Goal: Feedback & Contribution: Leave review/rating

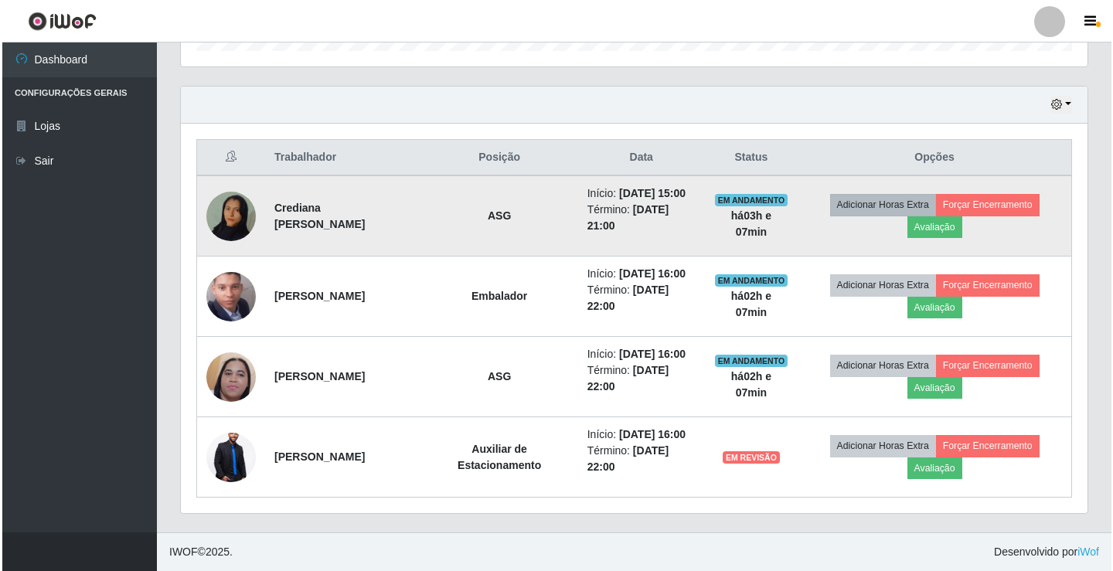
scroll to position [321, 907]
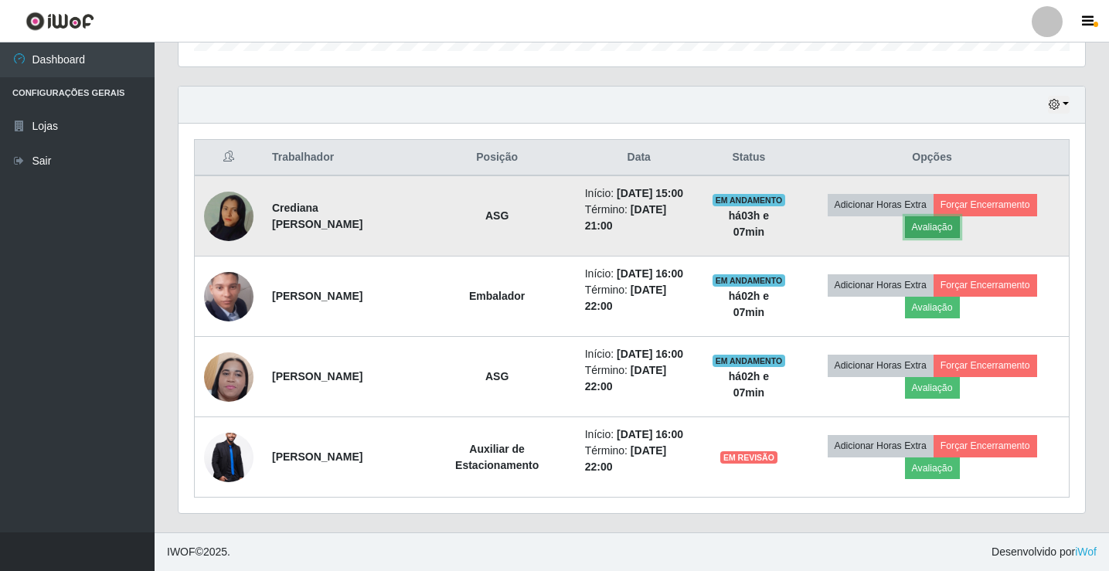
click at [930, 233] on button "Avaliação" at bounding box center [932, 227] width 55 height 22
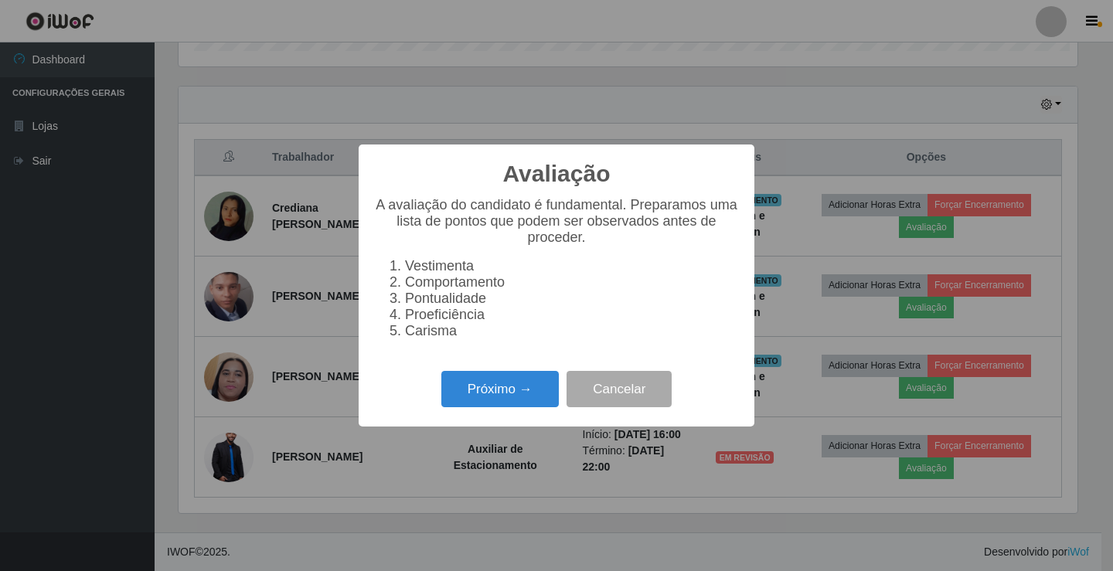
scroll to position [321, 899]
click at [494, 407] on button "Próximo →" at bounding box center [500, 389] width 118 height 36
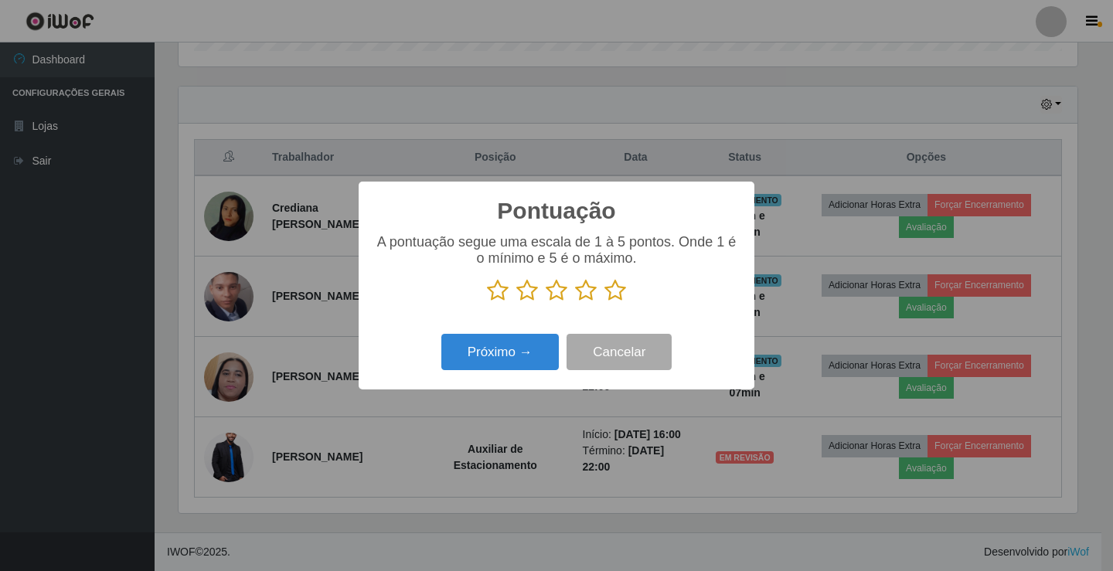
click at [614, 291] on icon at bounding box center [616, 290] width 22 height 23
click at [605, 302] on input "radio" at bounding box center [605, 302] width 0 height 0
click at [545, 330] on div "Pontuação × A pontuação segue uma escala de 1 à 5 pontos. Onde 1 é o mínimo e 5…" at bounding box center [557, 286] width 396 height 208
click at [506, 365] on button "Próximo →" at bounding box center [500, 352] width 118 height 36
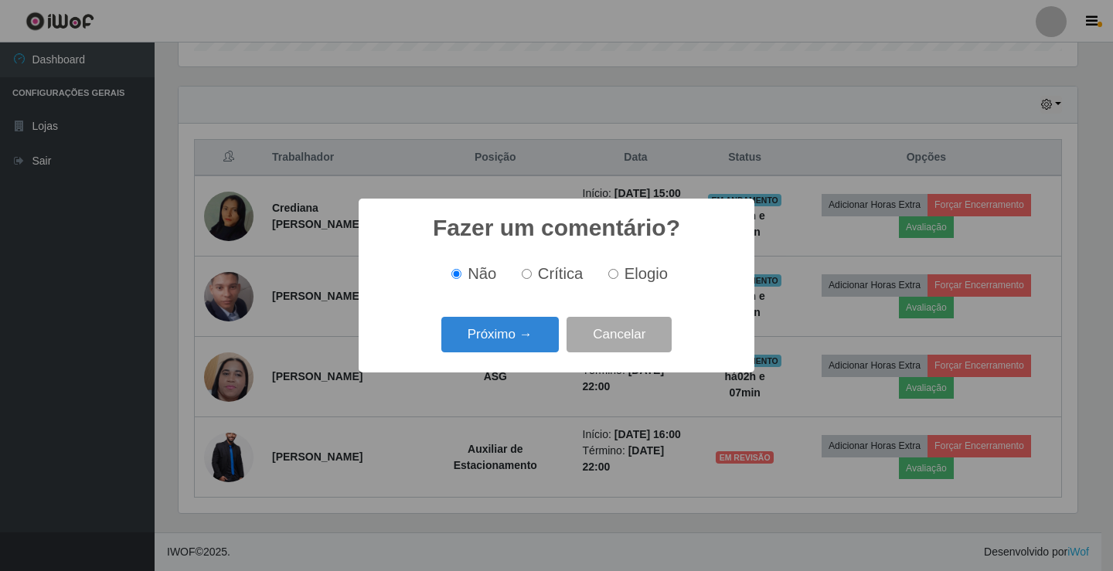
click at [514, 363] on div "Fazer um comentário? × Não Crítica Elogio Próximo → Cancelar" at bounding box center [557, 285] width 396 height 173
click at [513, 356] on div "Próximo → Cancelar" at bounding box center [556, 334] width 365 height 44
click at [519, 343] on button "Próximo →" at bounding box center [500, 335] width 118 height 36
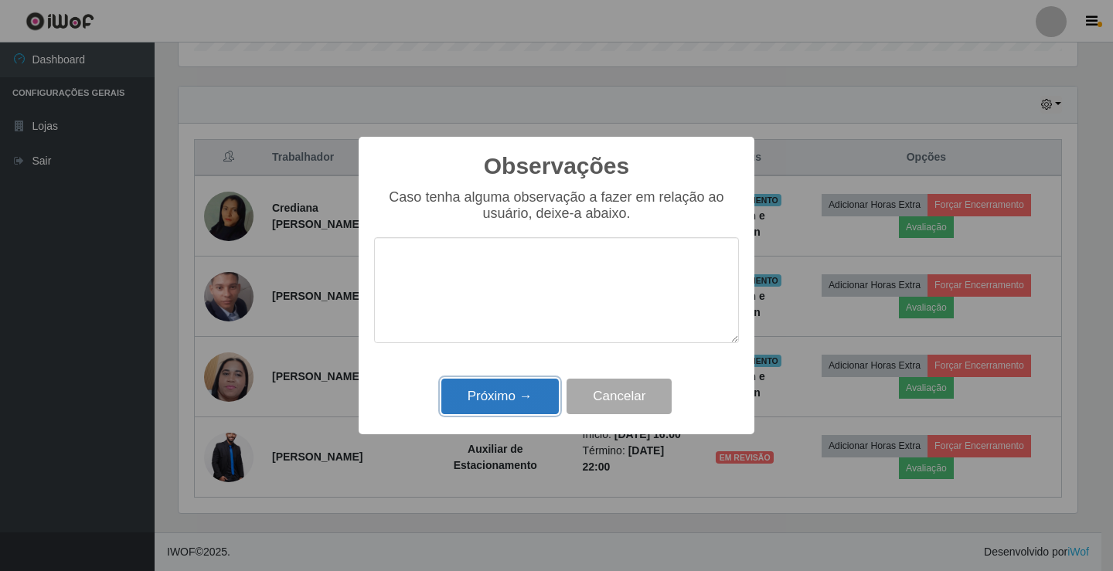
click at [510, 390] on button "Próximo →" at bounding box center [500, 397] width 118 height 36
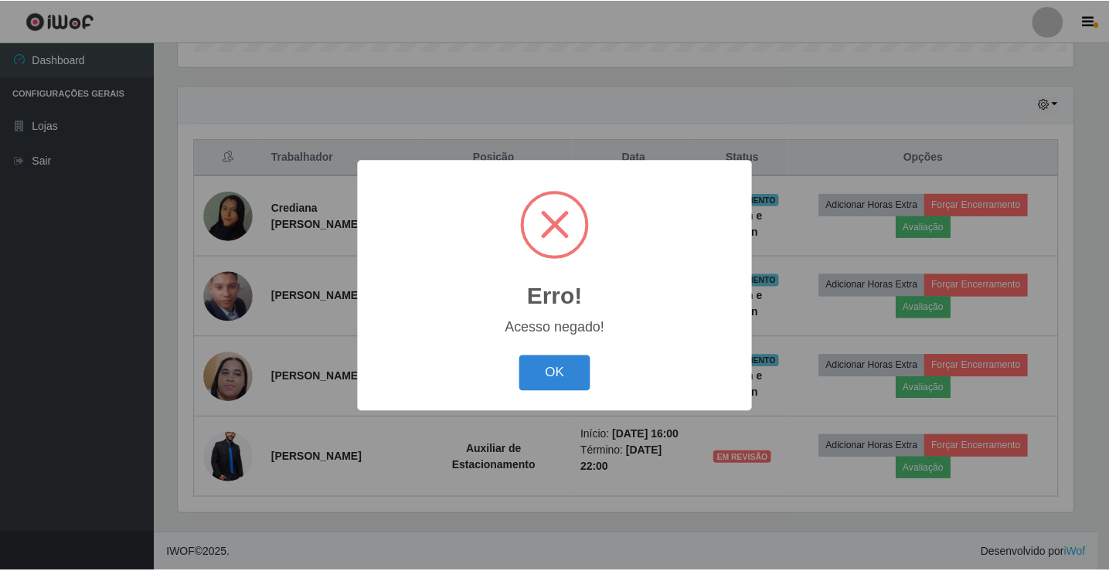
scroll to position [321, 899]
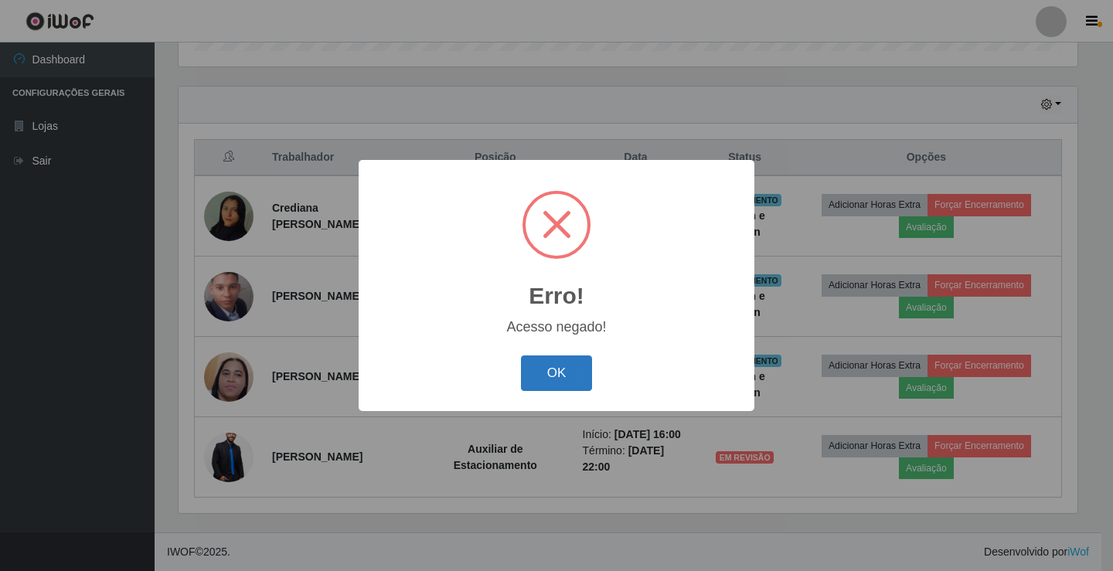
click at [569, 375] on button "OK" at bounding box center [557, 374] width 72 height 36
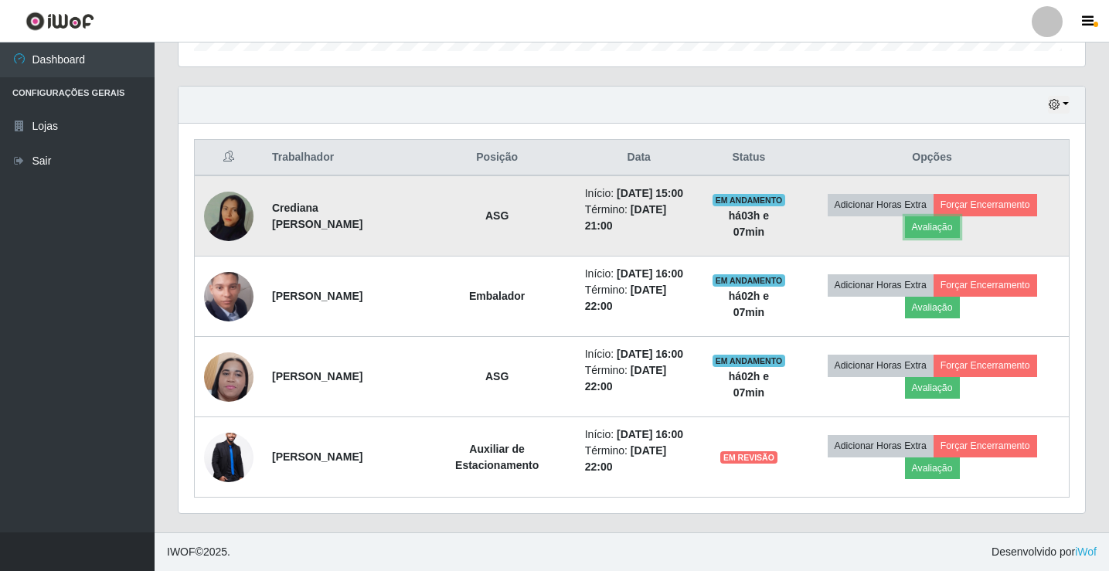
scroll to position [321, 907]
click at [949, 223] on button "Avaliação" at bounding box center [932, 227] width 55 height 22
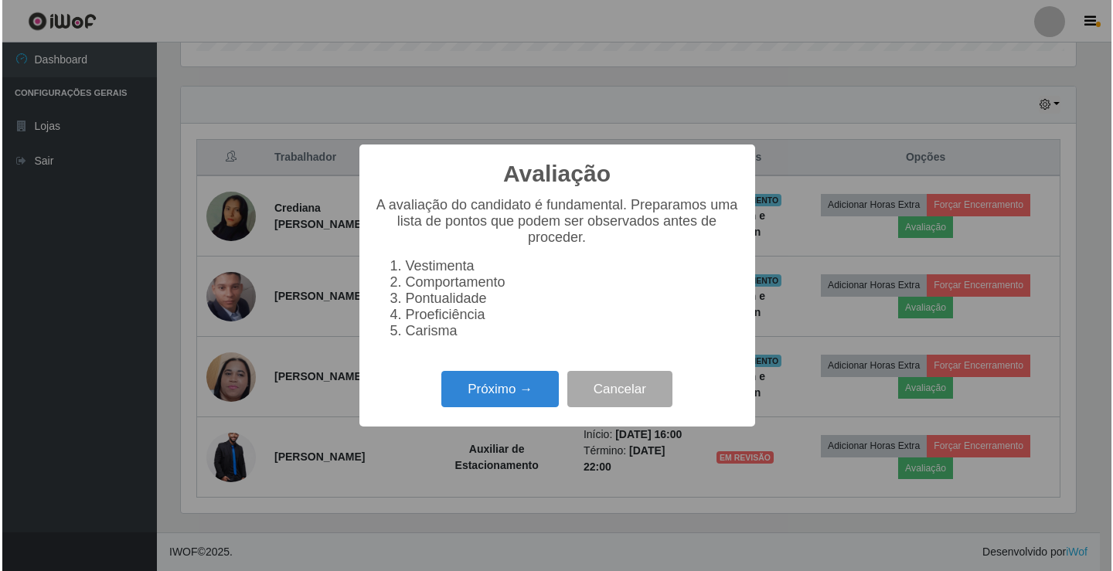
scroll to position [321, 899]
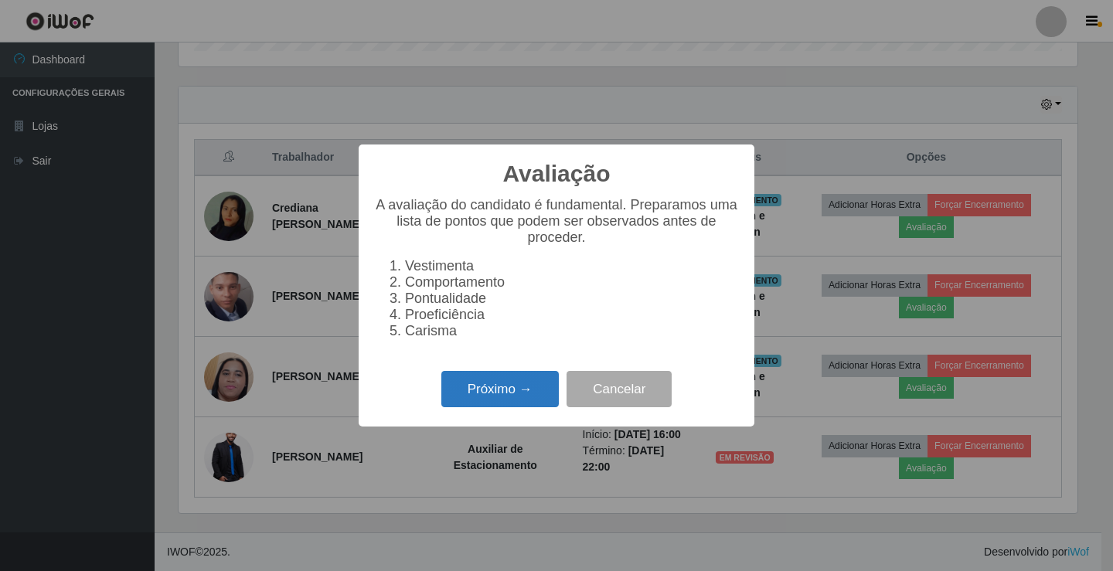
click at [499, 406] on button "Próximo →" at bounding box center [500, 389] width 118 height 36
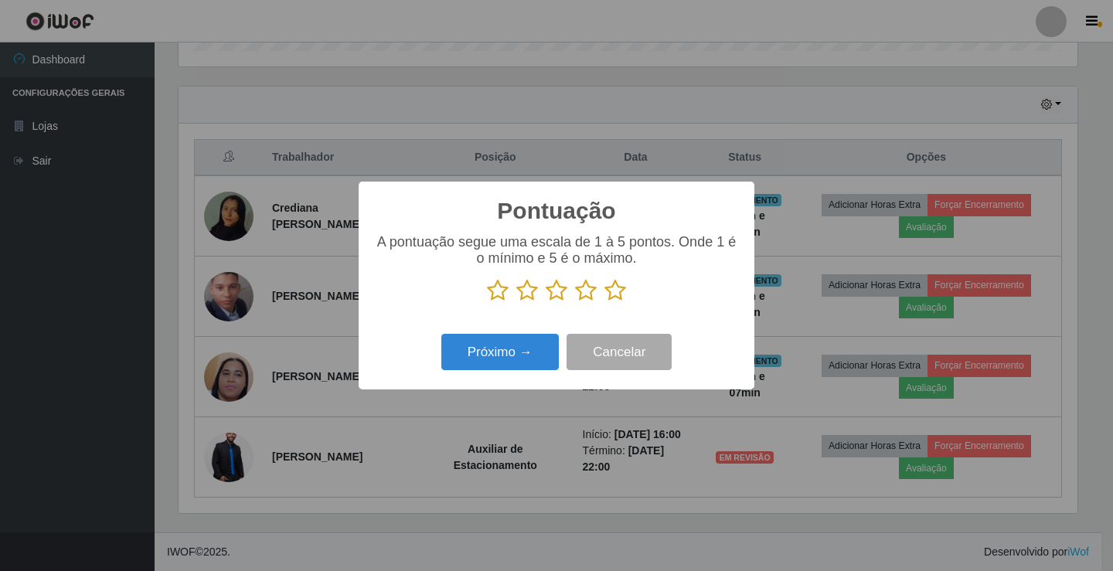
scroll to position [772749, 772170]
click at [620, 288] on icon at bounding box center [616, 290] width 22 height 23
click at [605, 302] on input "radio" at bounding box center [605, 302] width 0 height 0
click at [492, 349] on button "Próximo →" at bounding box center [500, 352] width 118 height 36
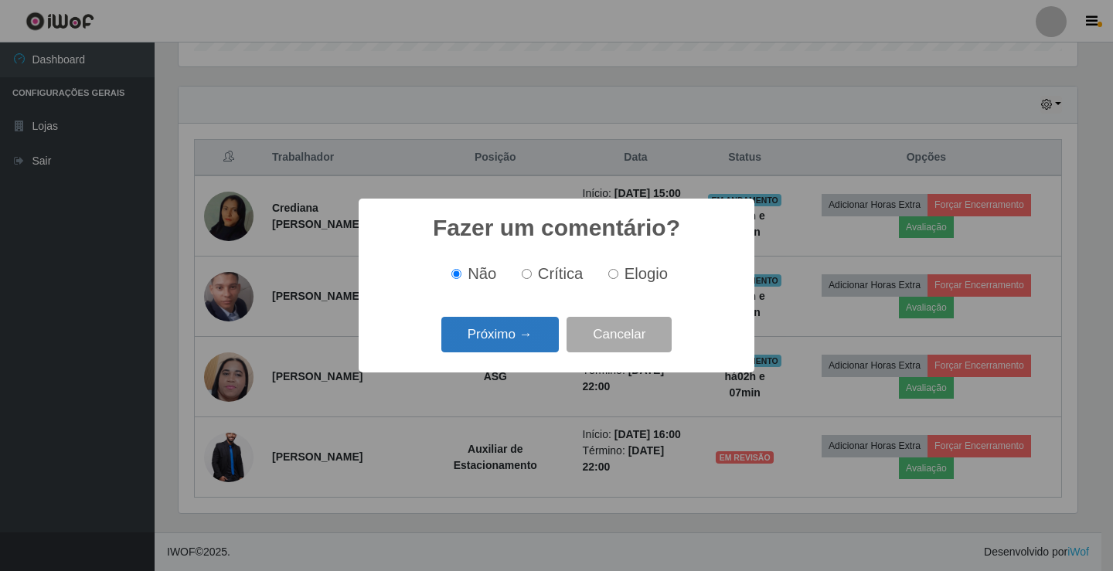
click at [496, 336] on button "Próximo →" at bounding box center [500, 335] width 118 height 36
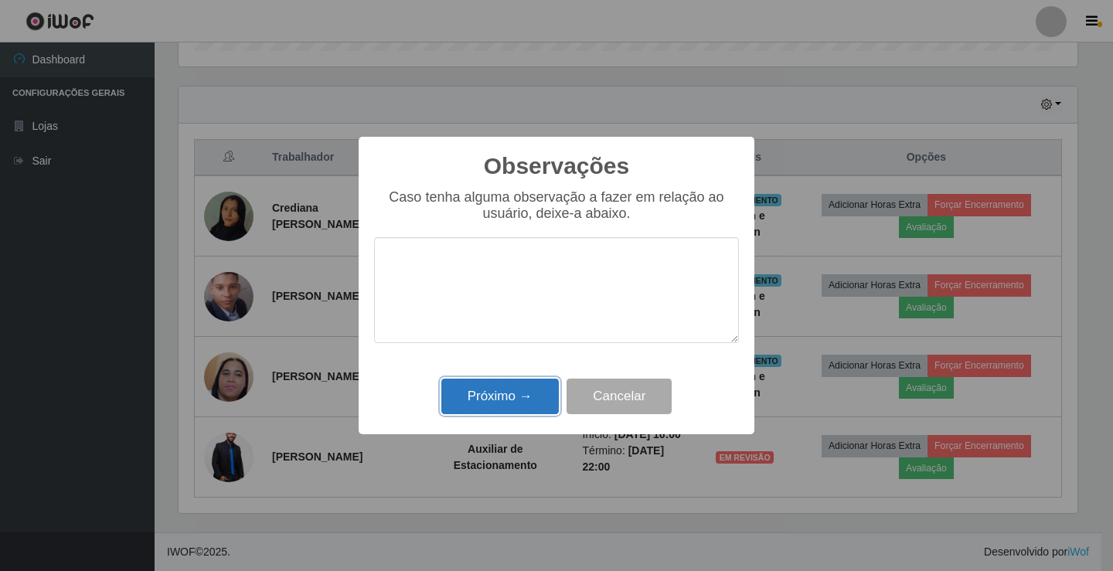
click at [481, 390] on button "Próximo →" at bounding box center [500, 397] width 118 height 36
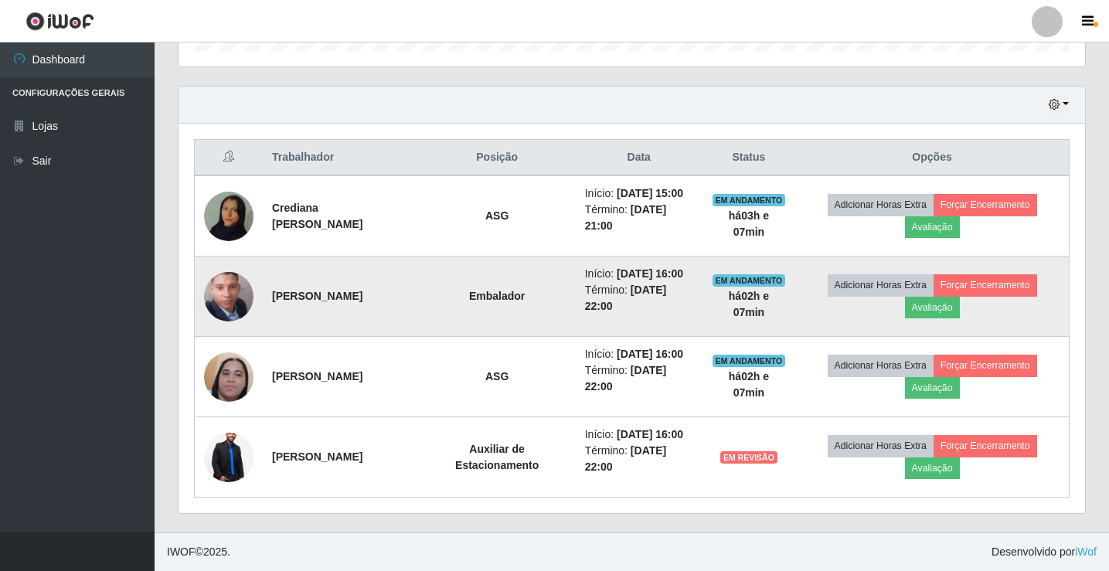
scroll to position [321, 899]
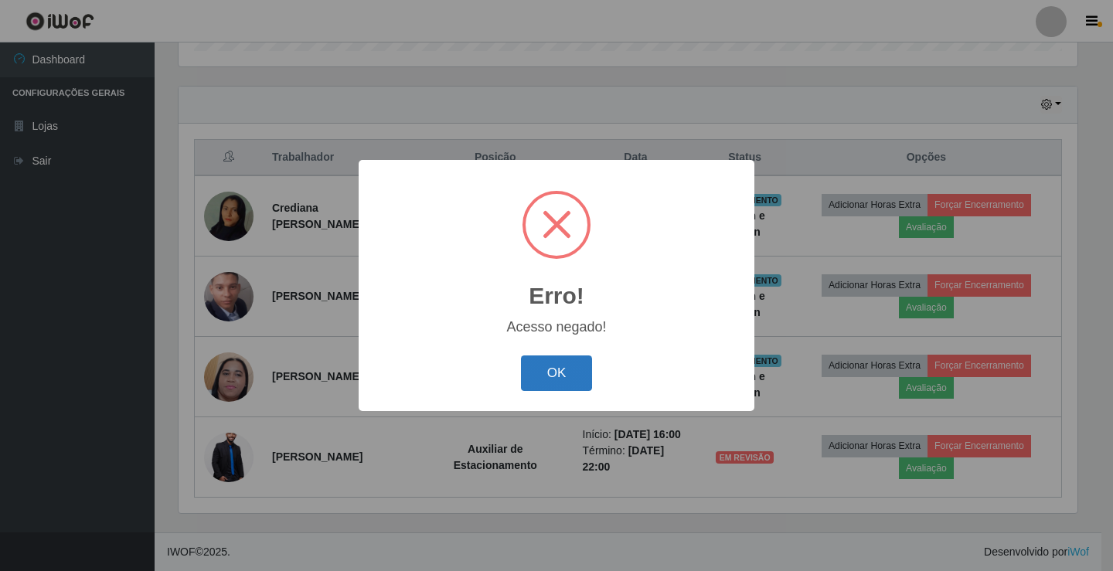
click at [571, 369] on button "OK" at bounding box center [557, 374] width 72 height 36
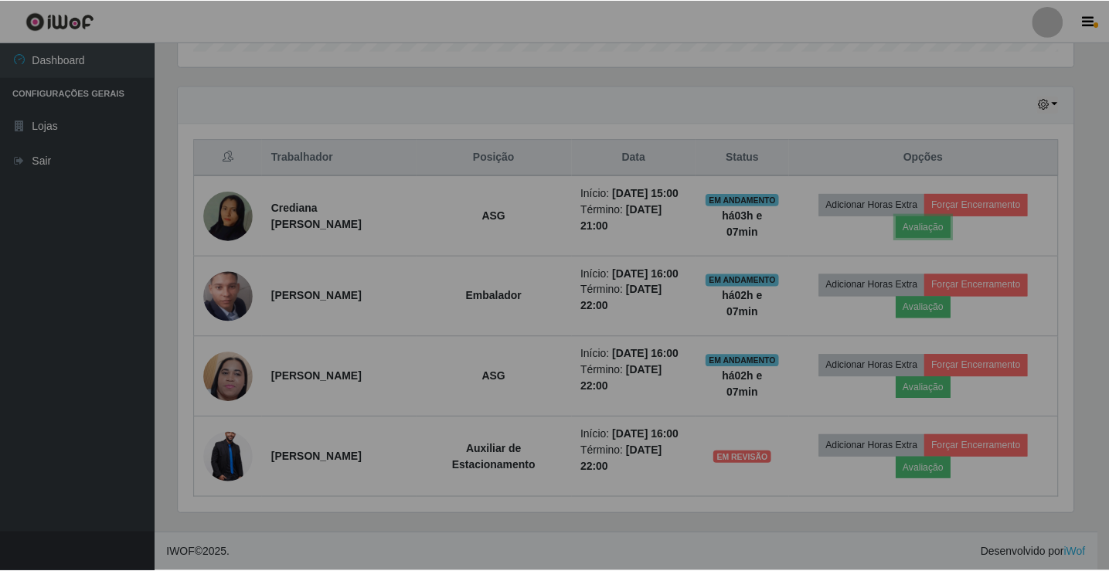
scroll to position [321, 907]
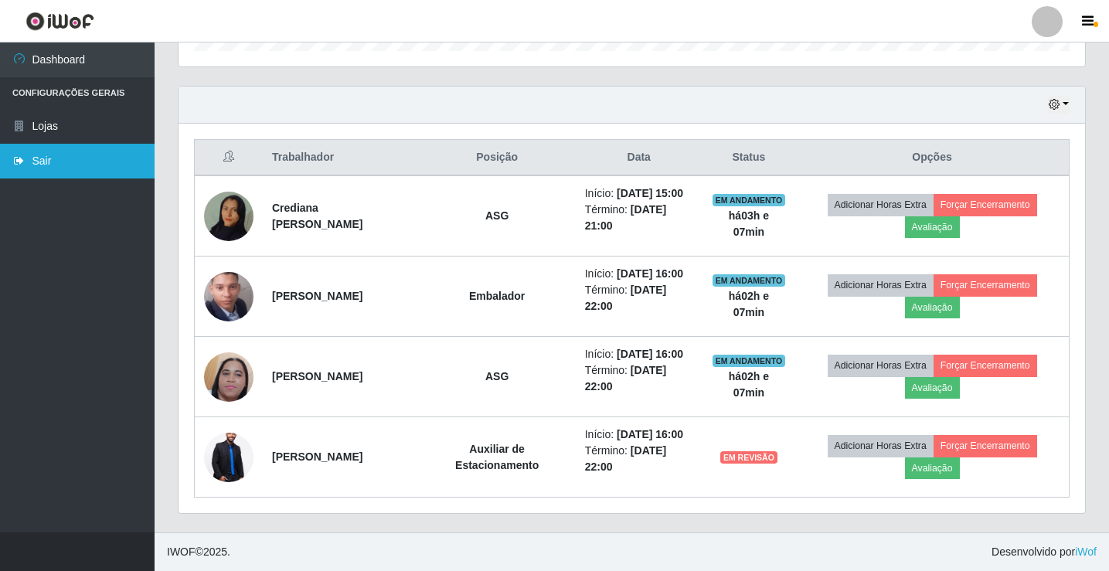
click at [30, 169] on link "Sair" at bounding box center [77, 161] width 155 height 35
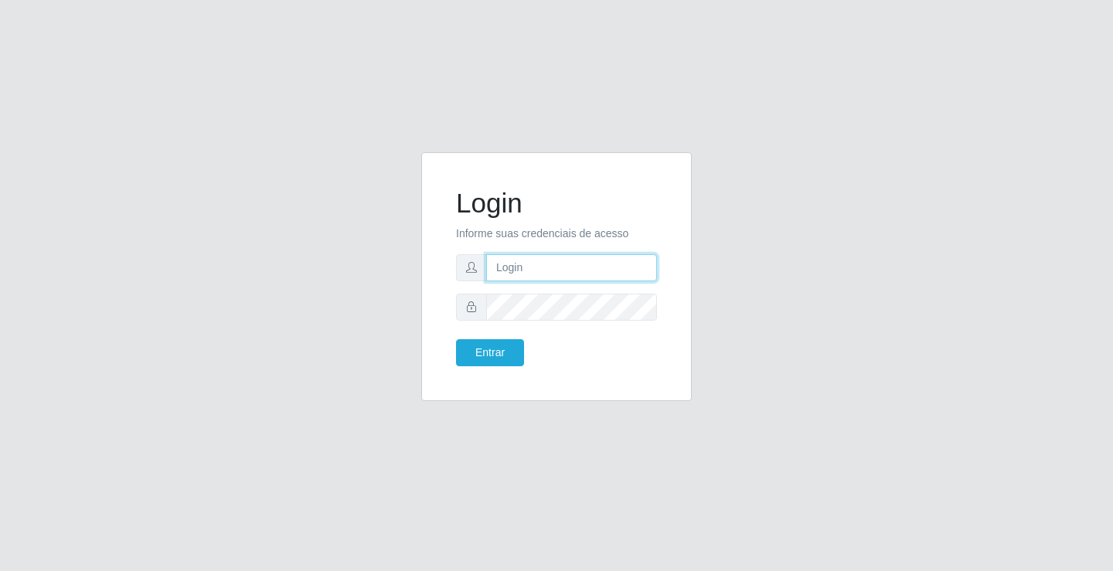
click at [522, 269] on input "text" at bounding box center [571, 267] width 171 height 27
click at [567, 271] on input "[EMAIL_ADDRESS][DOMAIN_NAME]" at bounding box center [571, 267] width 171 height 27
type input "ediane@ideal"
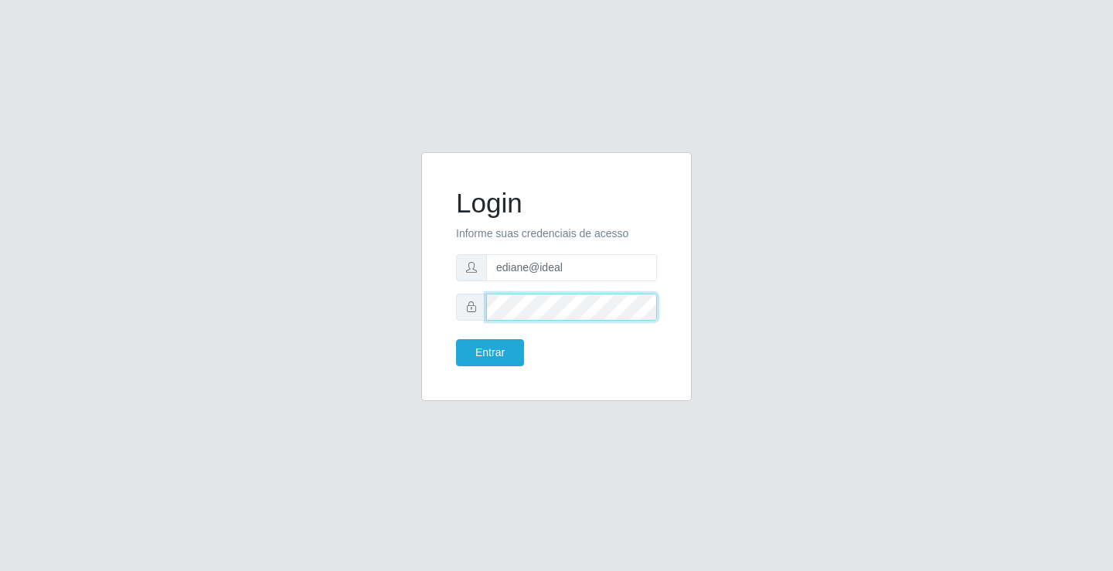
click at [456, 339] on button "Entrar" at bounding box center [490, 352] width 68 height 27
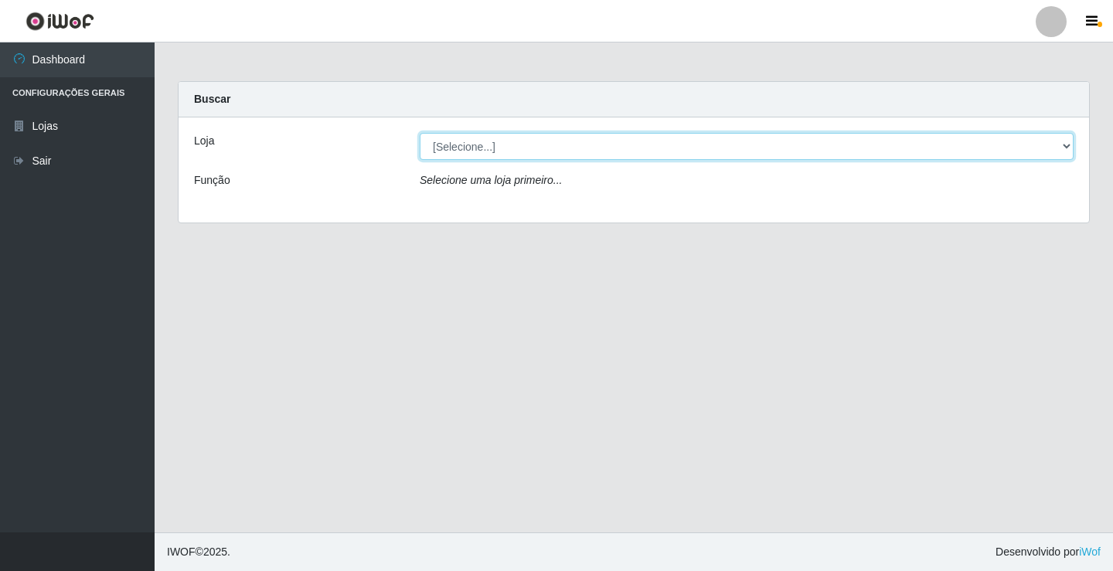
click at [486, 148] on select "[Selecione...] Ideal - Conceição" at bounding box center [747, 146] width 654 height 27
select select "231"
click at [420, 133] on select "[Selecione...] Ideal - Conceição" at bounding box center [747, 146] width 654 height 27
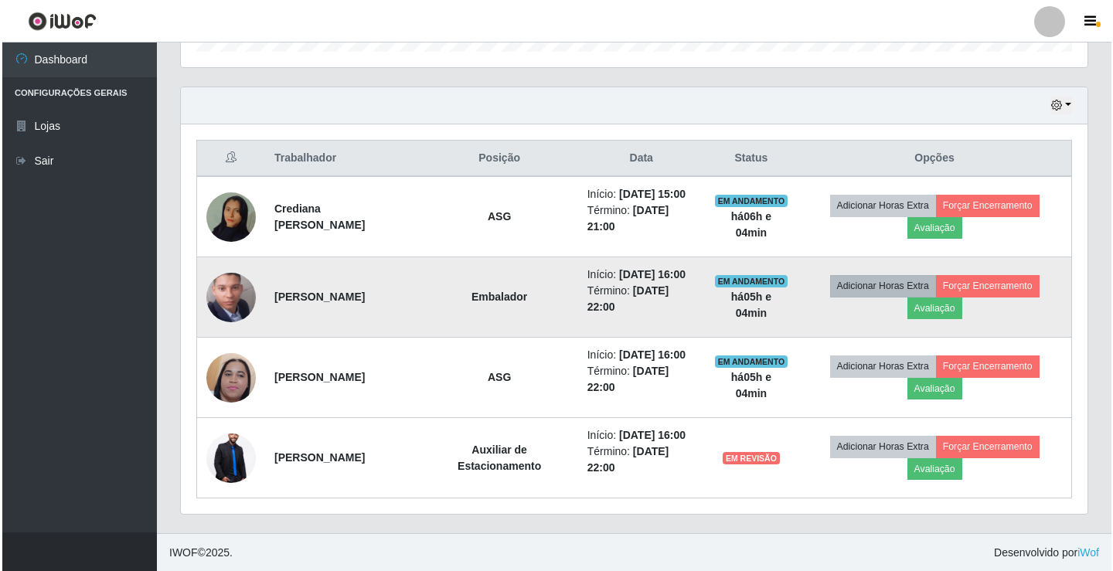
scroll to position [502, 0]
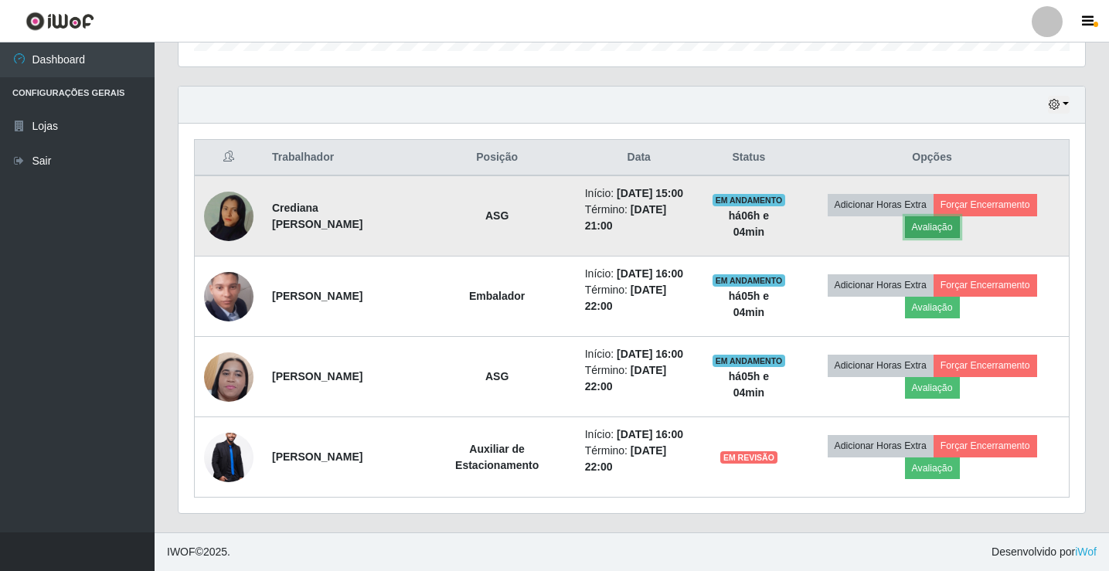
click at [942, 228] on button "Avaliação" at bounding box center [932, 227] width 55 height 22
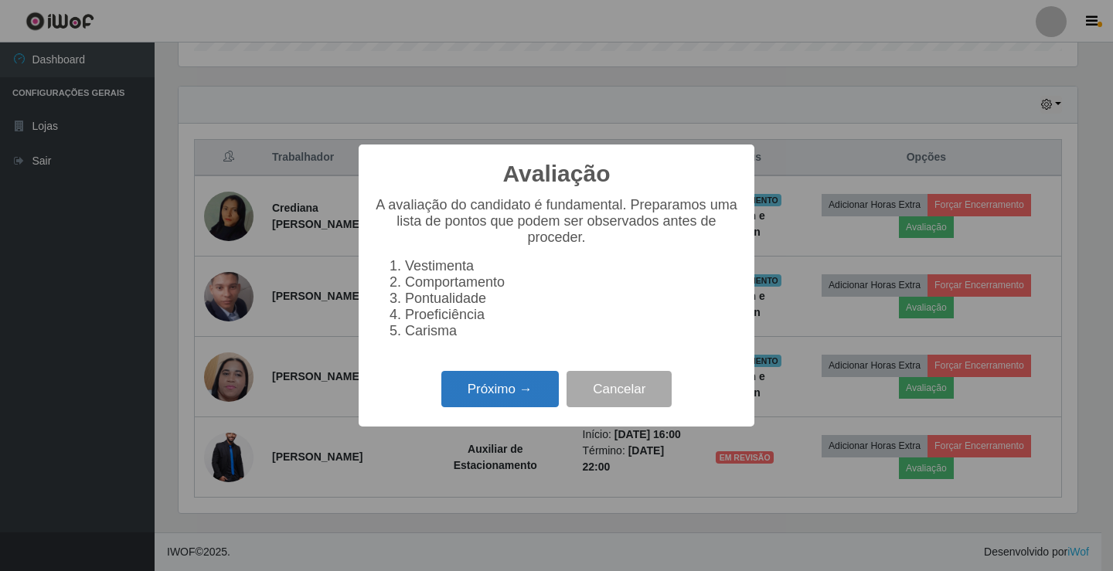
click at [503, 390] on button "Próximo →" at bounding box center [500, 389] width 118 height 36
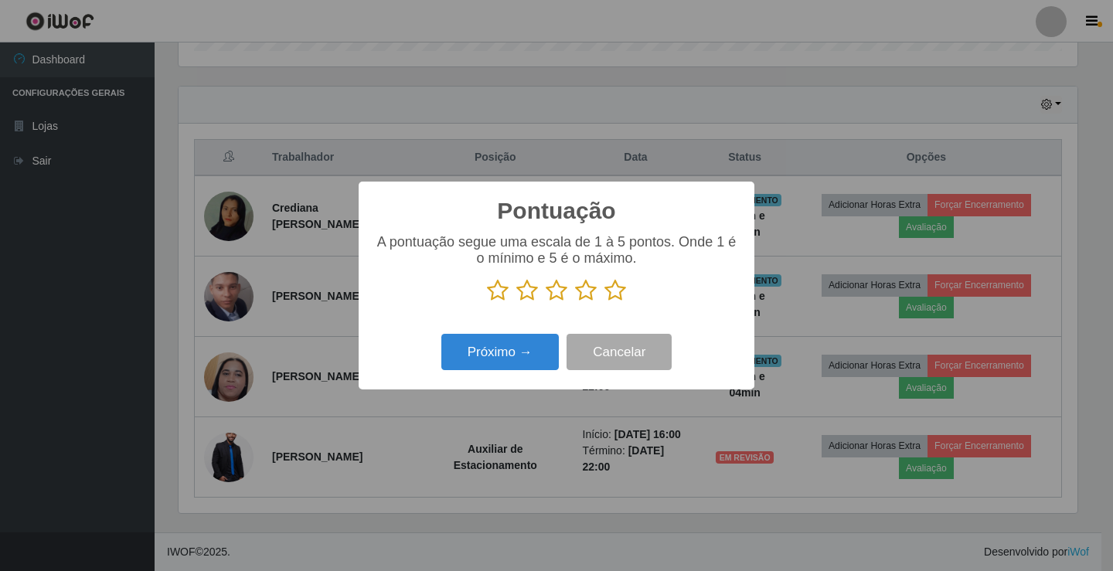
click at [619, 289] on icon at bounding box center [616, 290] width 22 height 23
click at [605, 302] on input "radio" at bounding box center [605, 302] width 0 height 0
click at [534, 345] on button "Próximo →" at bounding box center [500, 352] width 118 height 36
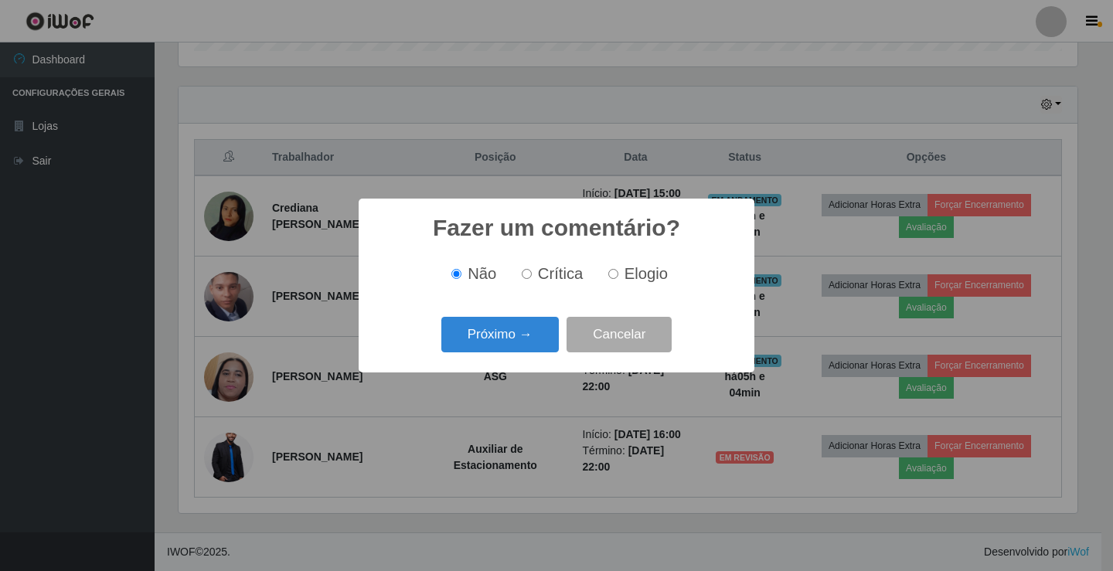
click at [476, 355] on div "Próximo → Cancelar" at bounding box center [556, 334] width 365 height 44
click at [499, 323] on button "Próximo →" at bounding box center [500, 335] width 118 height 36
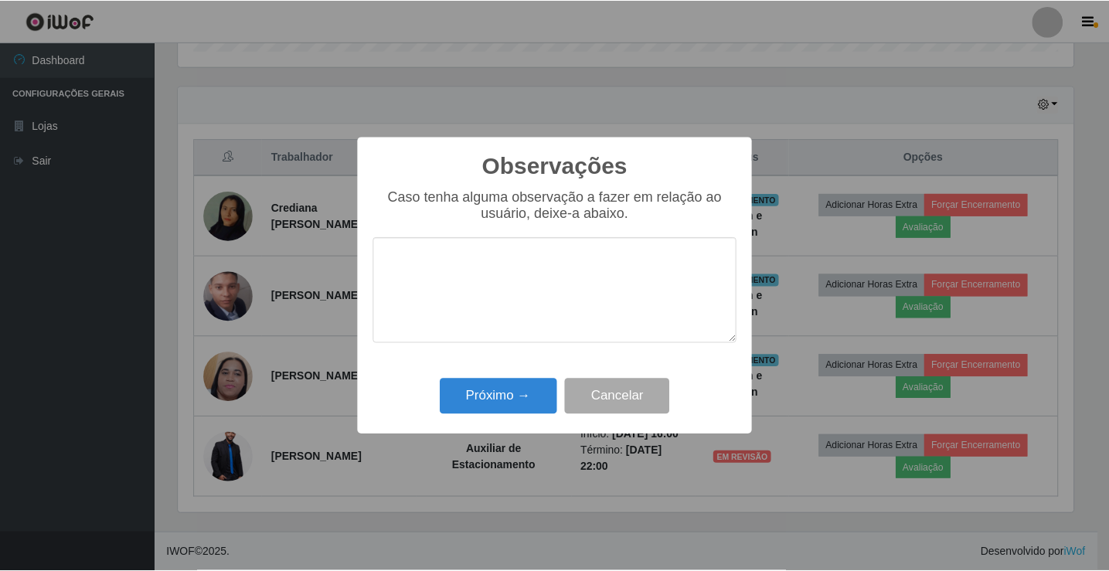
scroll to position [0, 0]
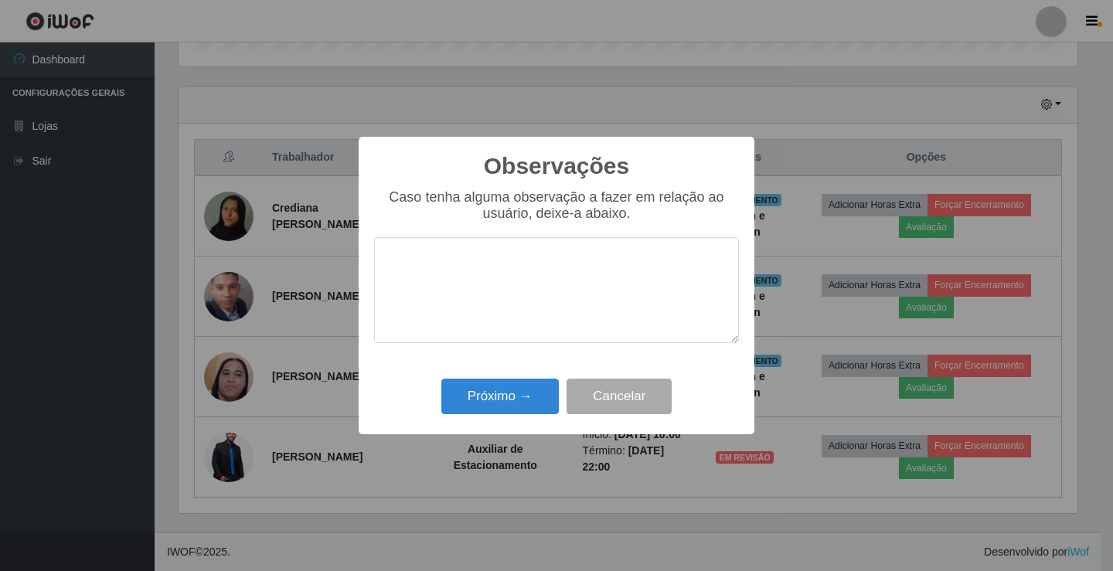
click at [498, 349] on div "Caso tenha alguma observação a fazer em relação ao usuário, deixe-a abaixo." at bounding box center [556, 273] width 365 height 169
click at [494, 399] on button "Próximo →" at bounding box center [500, 397] width 118 height 36
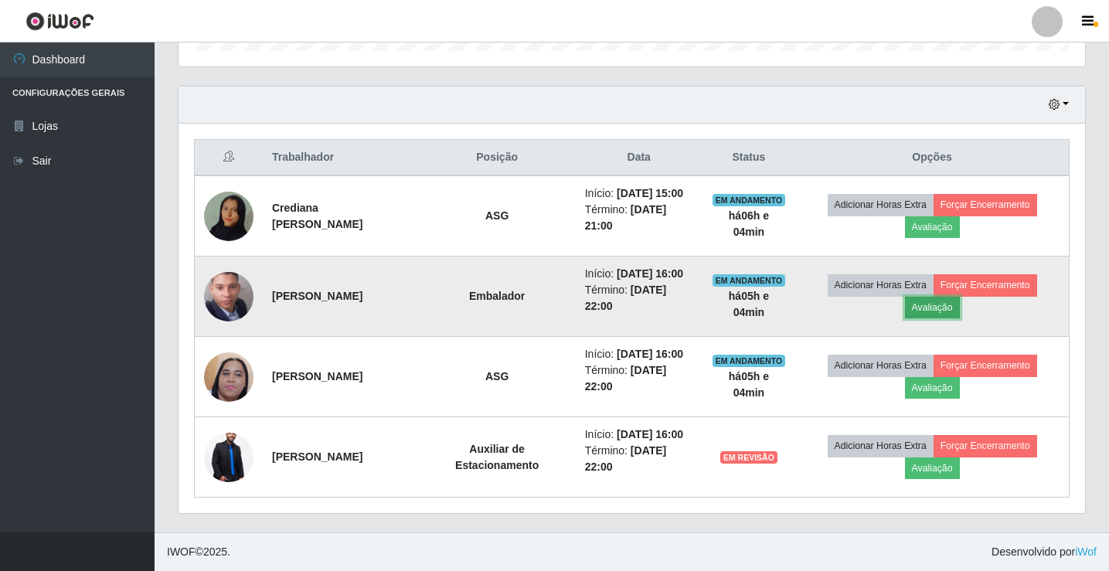
click at [955, 298] on button "Avaliação" at bounding box center [932, 308] width 55 height 22
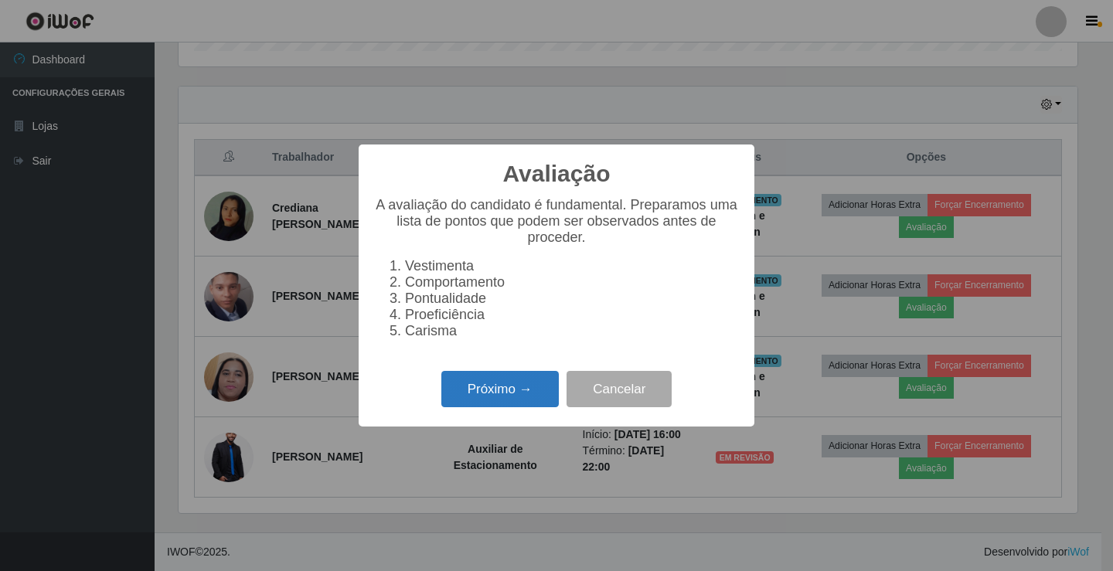
click at [490, 405] on button "Próximo →" at bounding box center [500, 389] width 118 height 36
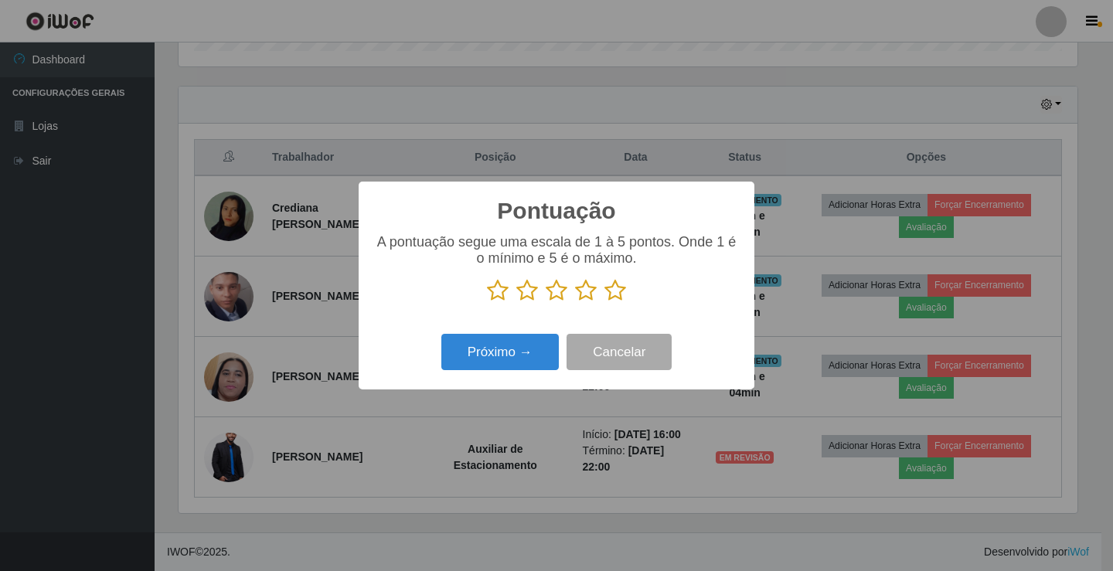
click at [617, 292] on icon at bounding box center [616, 290] width 22 height 23
click at [605, 302] on input "radio" at bounding box center [605, 302] width 0 height 0
click at [490, 359] on button "Próximo →" at bounding box center [500, 352] width 118 height 36
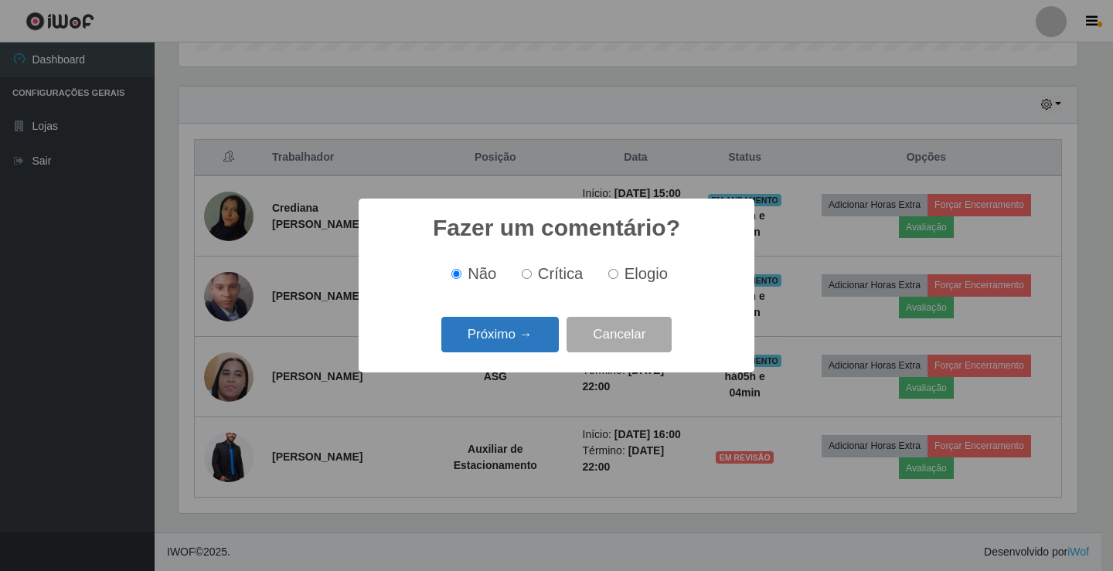
click at [495, 343] on button "Próximo →" at bounding box center [500, 335] width 118 height 36
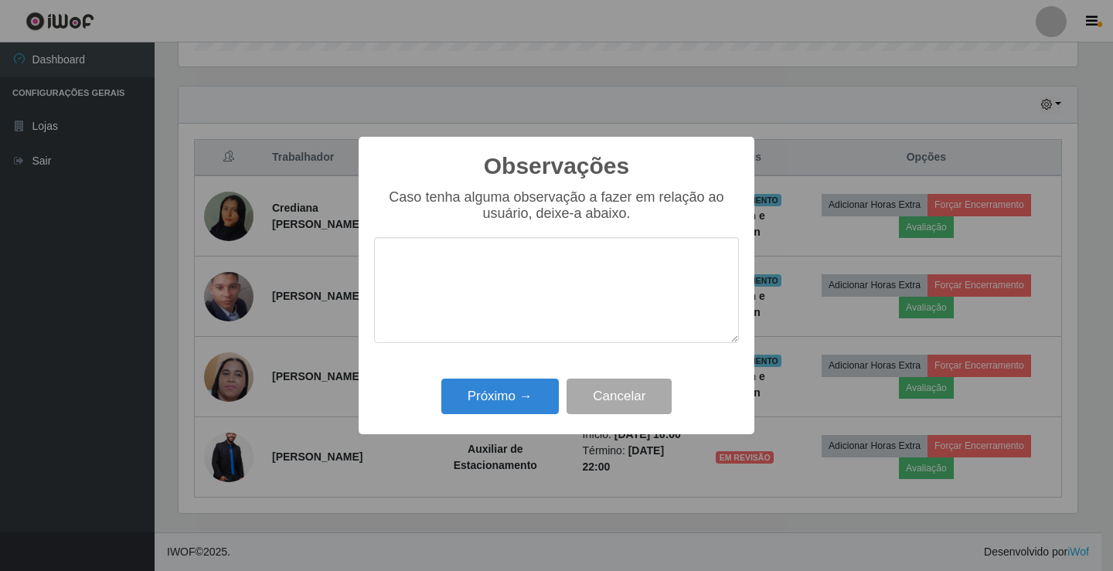
click at [499, 373] on div "Observações × Caso tenha alguma observação a fazer em relação ao usuário, deixe…" at bounding box center [557, 286] width 396 height 298
click at [500, 388] on button "Próximo →" at bounding box center [500, 397] width 118 height 36
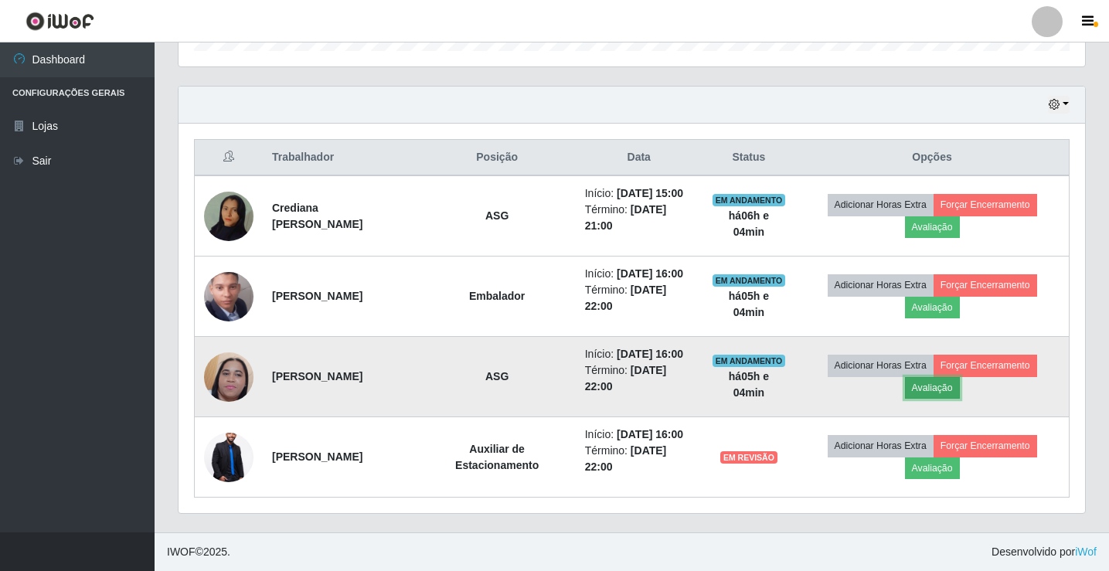
click at [931, 385] on button "Avaliação" at bounding box center [932, 388] width 55 height 22
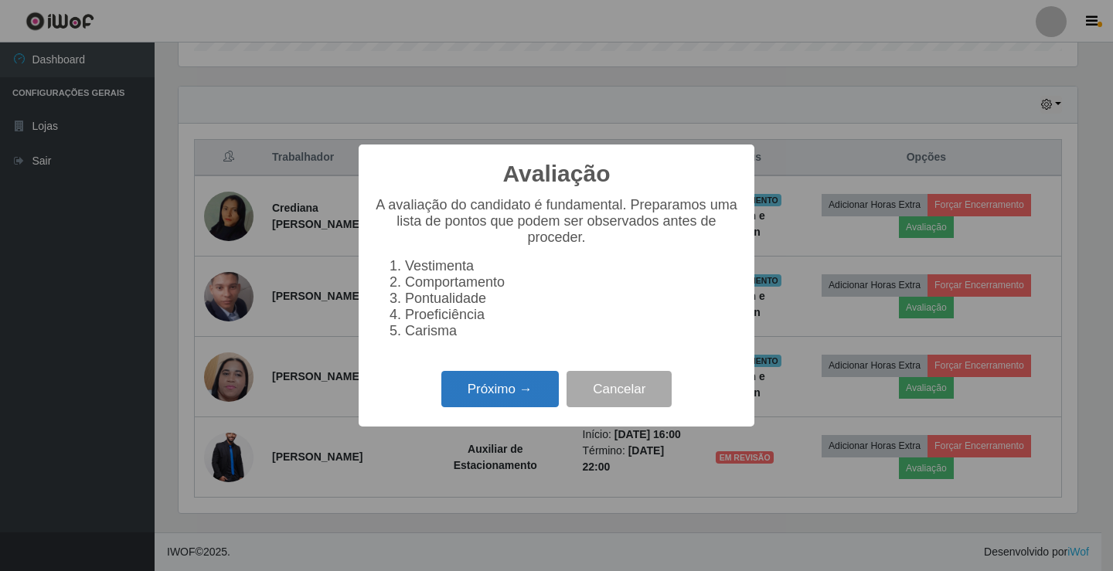
click at [530, 401] on button "Próximo →" at bounding box center [500, 389] width 118 height 36
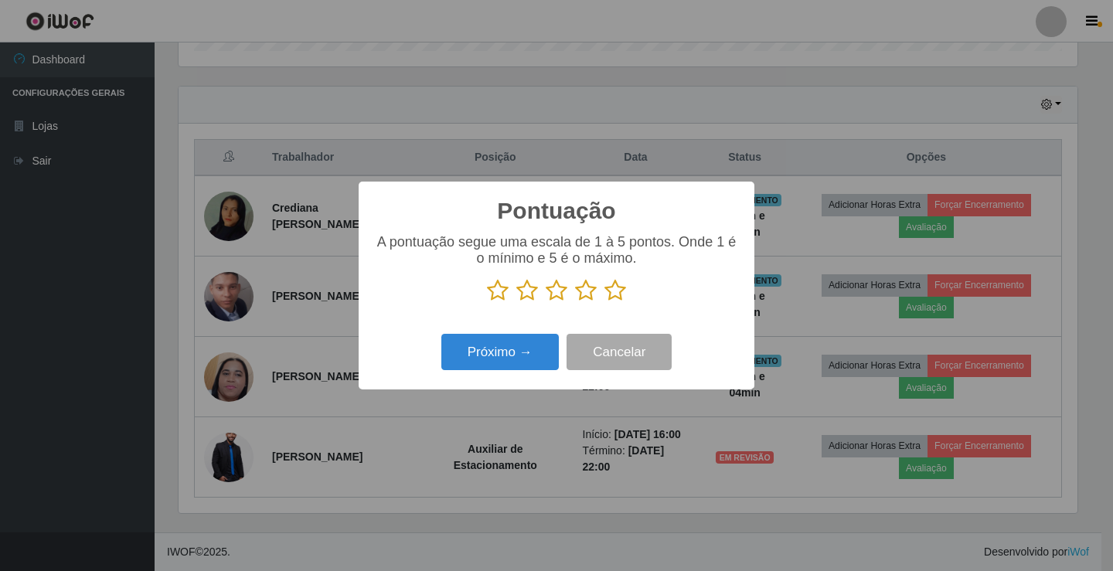
click at [611, 299] on icon at bounding box center [616, 290] width 22 height 23
click at [605, 302] on input "radio" at bounding box center [605, 302] width 0 height 0
click at [493, 359] on button "Próximo →" at bounding box center [500, 352] width 118 height 36
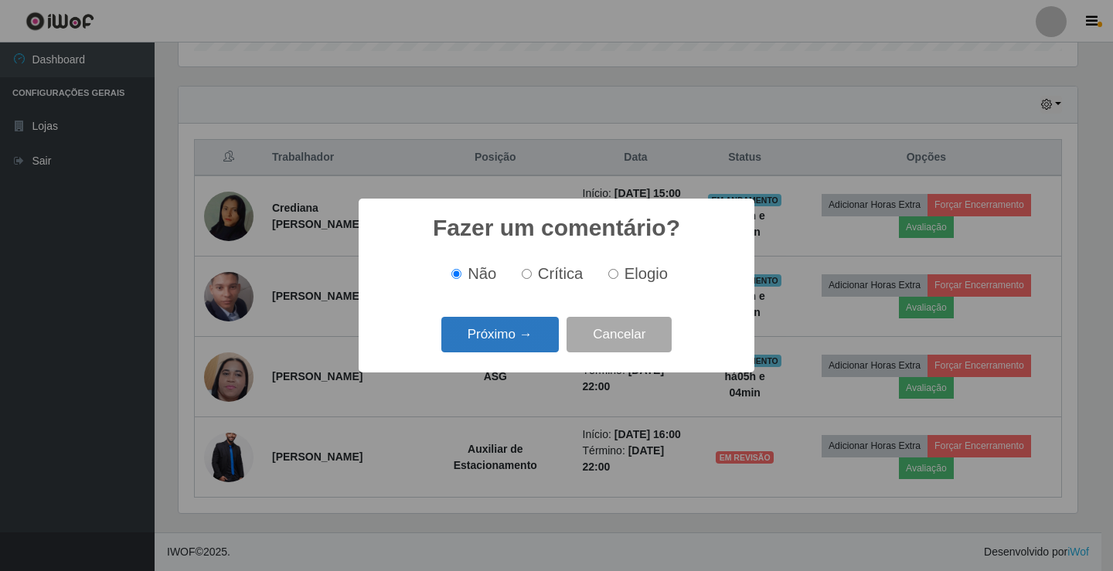
click at [510, 343] on button "Próximo →" at bounding box center [500, 335] width 118 height 36
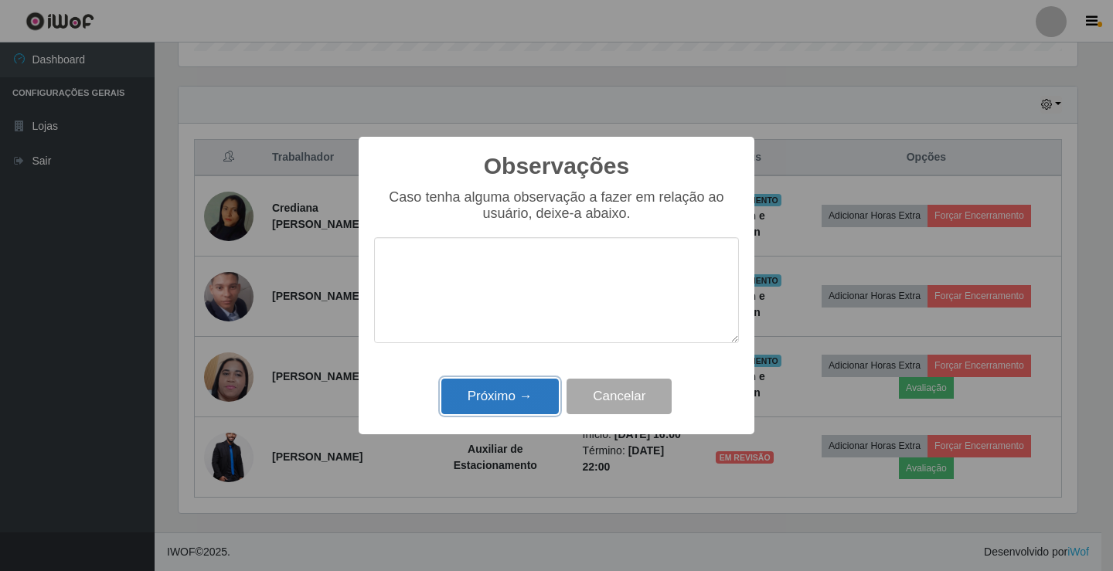
click at [523, 389] on button "Próximo →" at bounding box center [500, 397] width 118 height 36
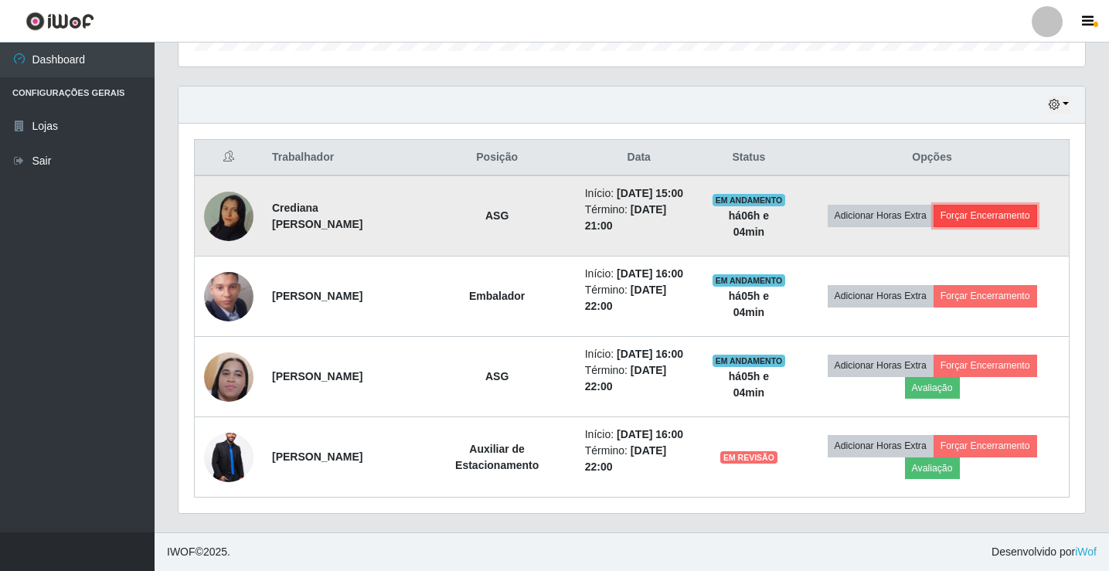
click at [969, 208] on button "Forçar Encerramento" at bounding box center [986, 216] width 104 height 22
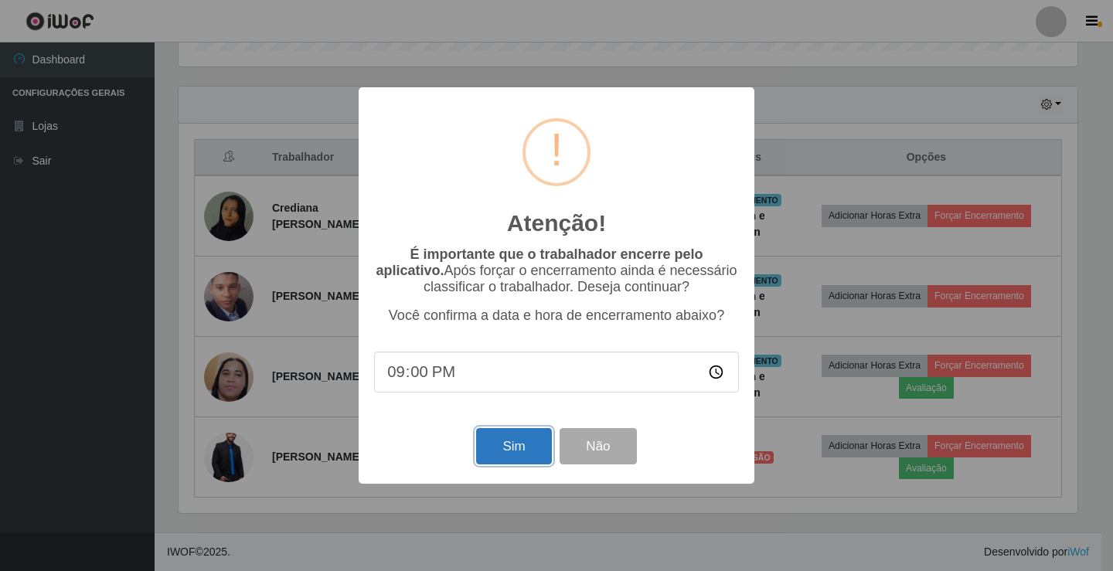
click at [515, 451] on button "Sim" at bounding box center [513, 446] width 75 height 36
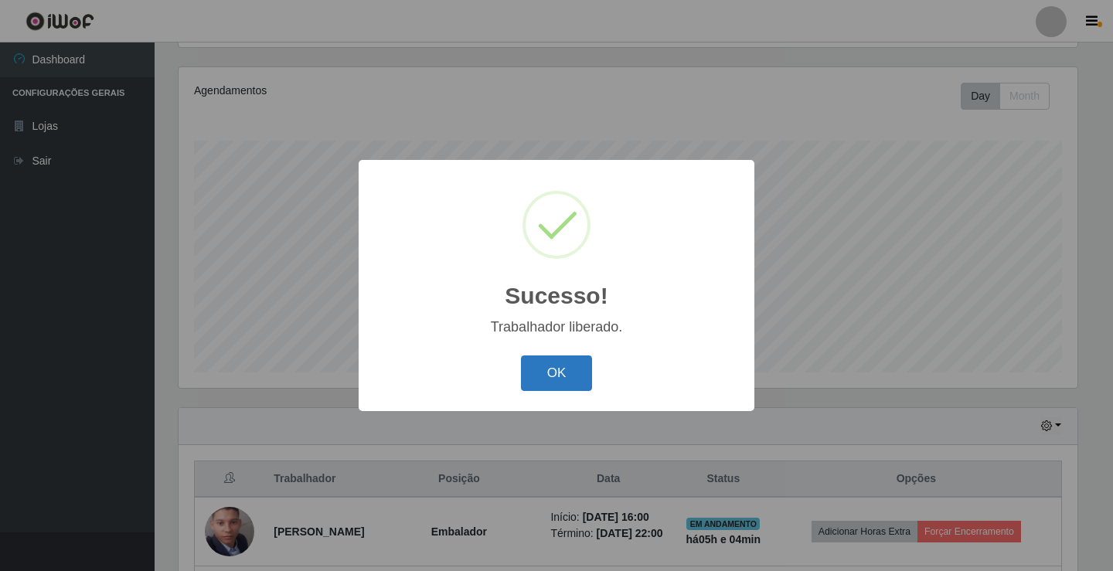
click at [567, 371] on button "OK" at bounding box center [557, 374] width 72 height 36
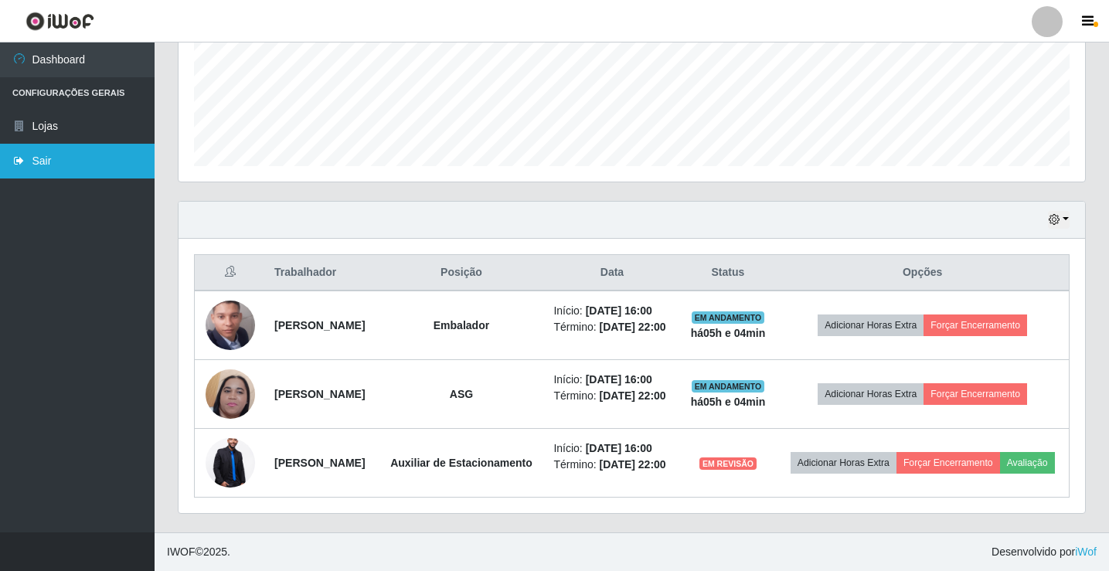
click at [105, 152] on link "Sair" at bounding box center [77, 161] width 155 height 35
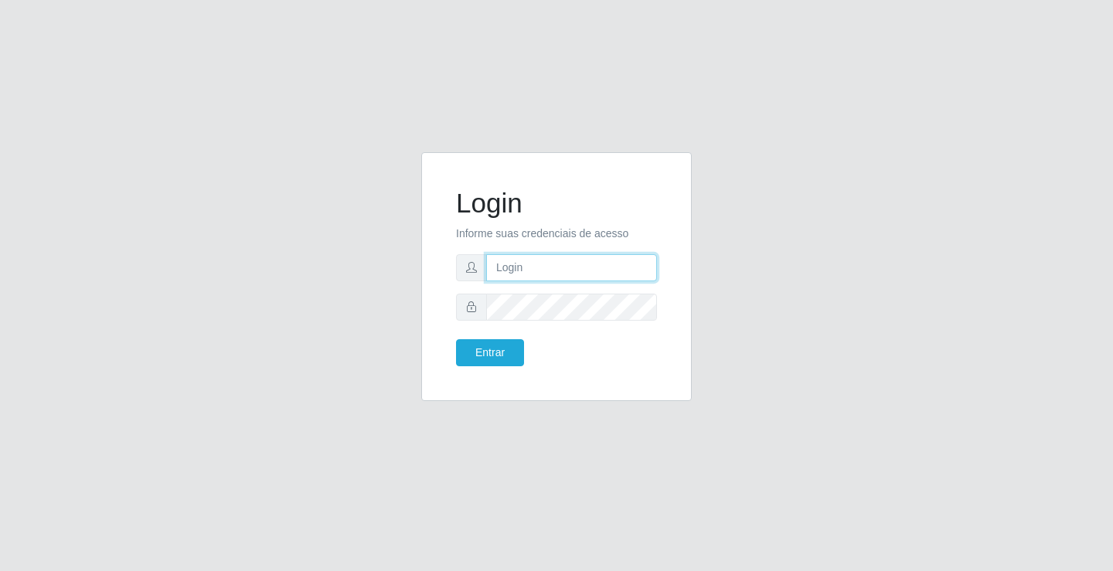
click at [536, 272] on input "text" at bounding box center [571, 267] width 171 height 27
type input "ediane@ideal"
click at [456, 339] on button "Entrar" at bounding box center [490, 352] width 68 height 27
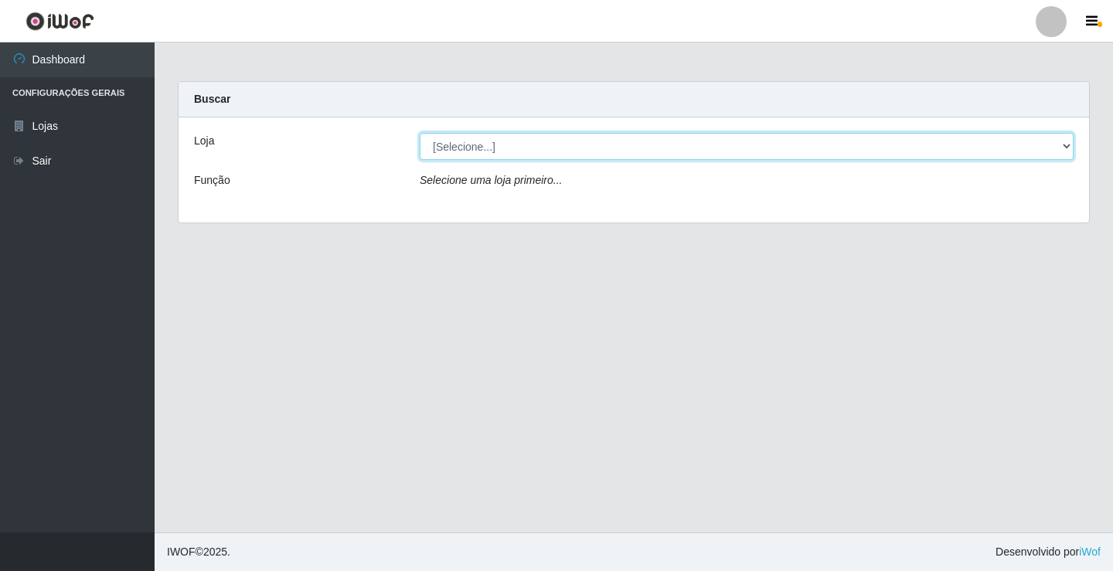
click at [479, 138] on select "[Selecione...] Ideal - Conceição" at bounding box center [747, 146] width 654 height 27
select select "231"
click at [420, 133] on select "[Selecione...] Ideal - Conceição" at bounding box center [747, 146] width 654 height 27
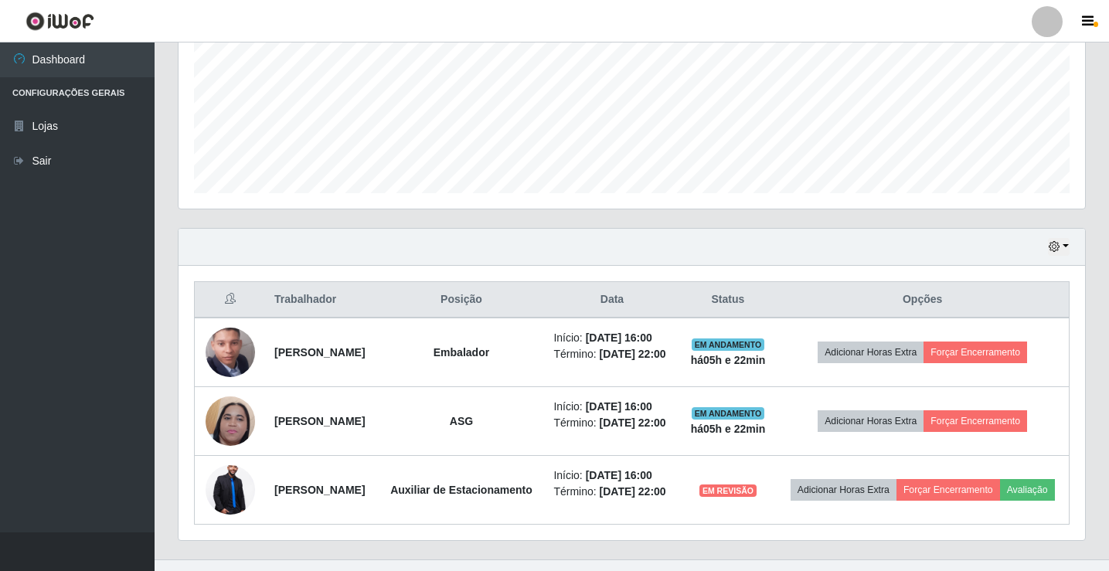
scroll to position [387, 0]
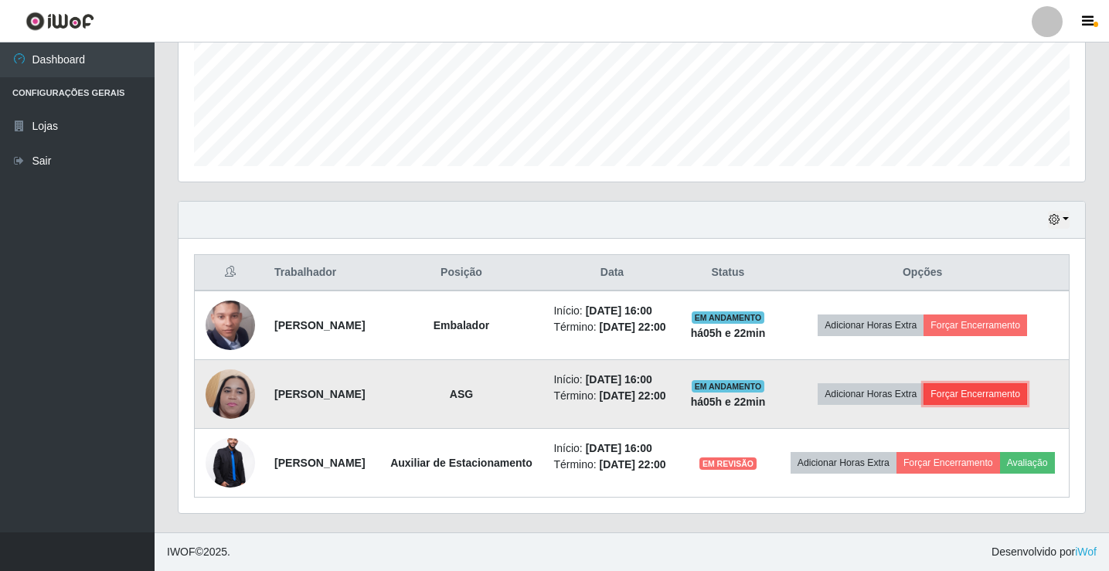
click at [997, 405] on button "Forçar Encerramento" at bounding box center [976, 394] width 104 height 22
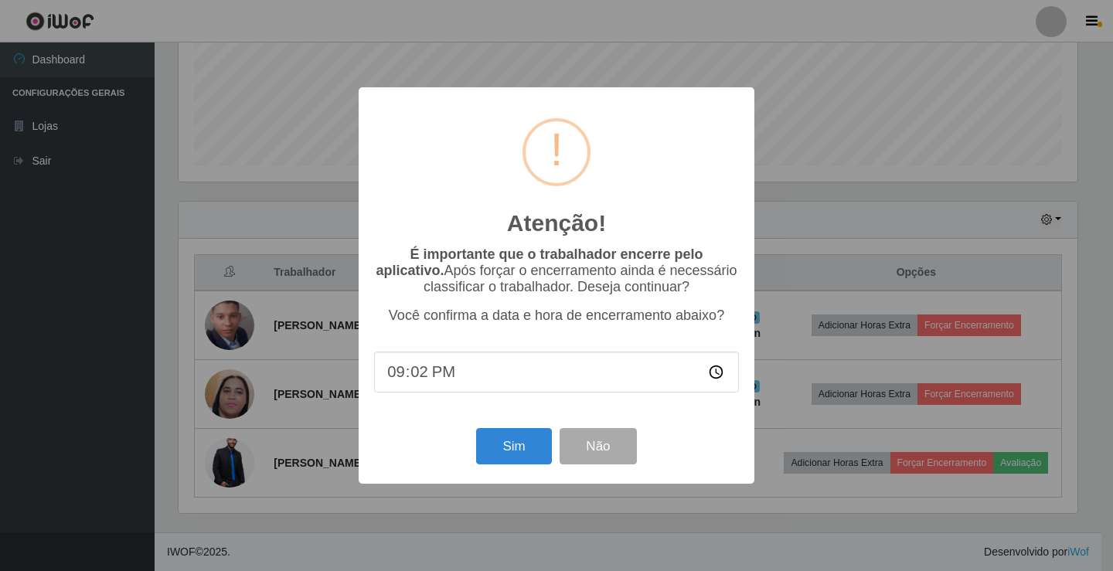
type input "21:22"
click at [612, 456] on button "Não" at bounding box center [598, 446] width 77 height 36
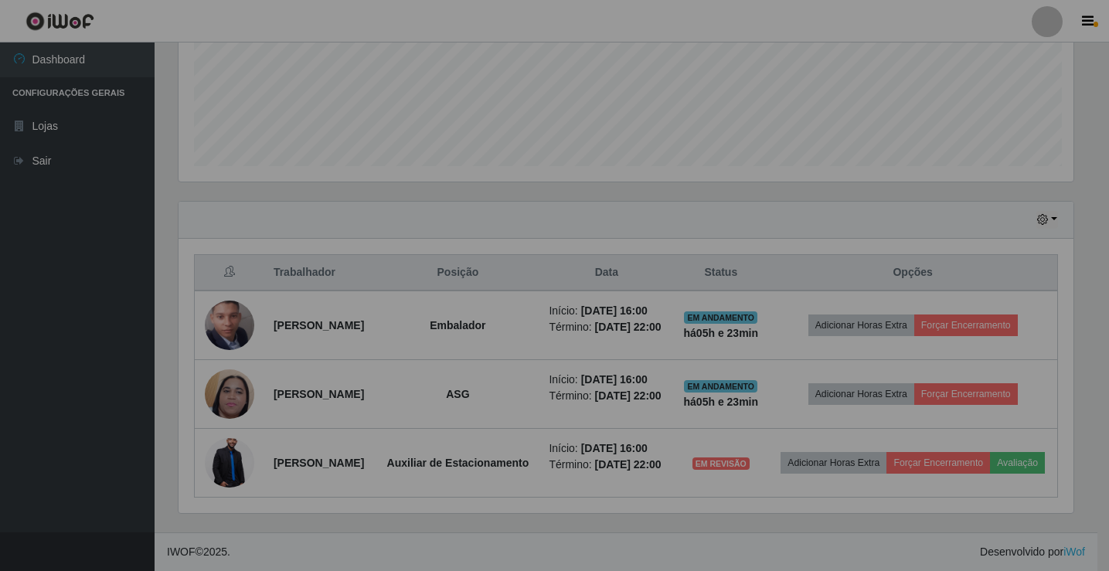
scroll to position [321, 907]
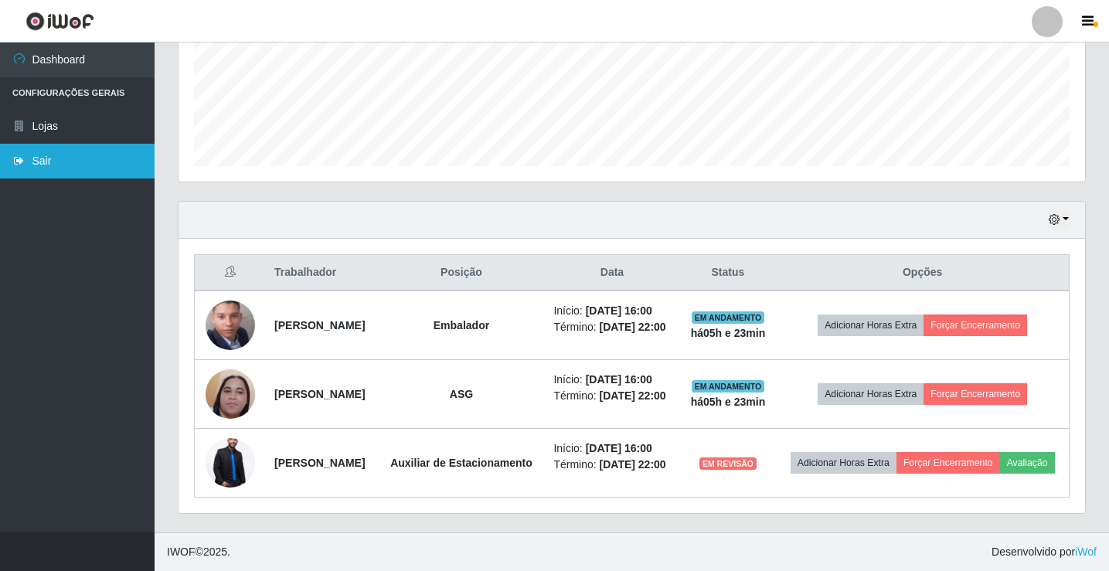
click at [55, 156] on link "Sair" at bounding box center [77, 161] width 155 height 35
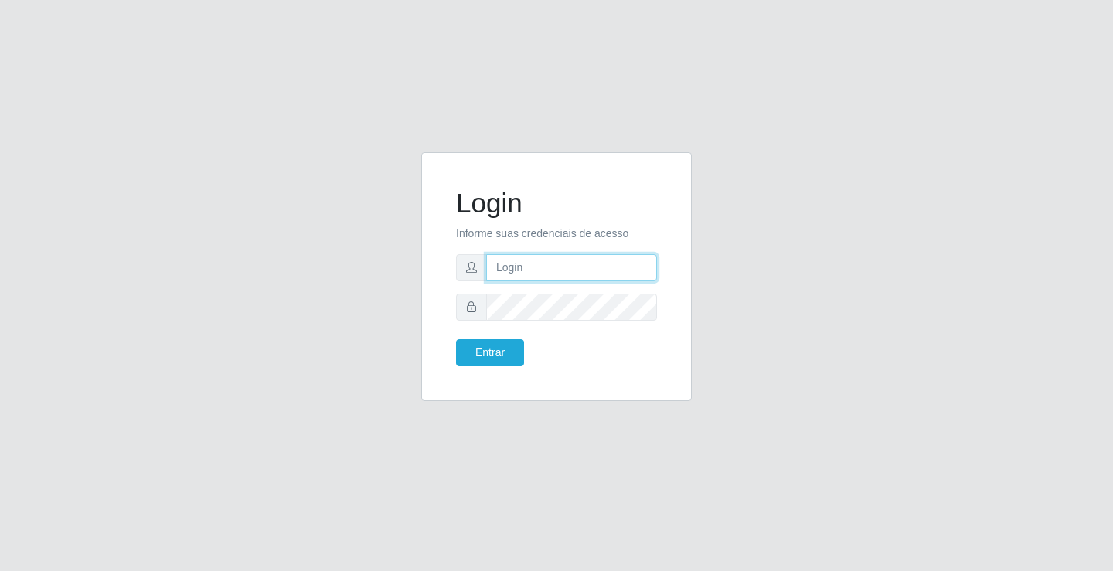
click at [591, 270] on input "text" at bounding box center [571, 267] width 171 height 27
type input "ediane@ideal"
click at [456, 339] on button "Entrar" at bounding box center [490, 352] width 68 height 27
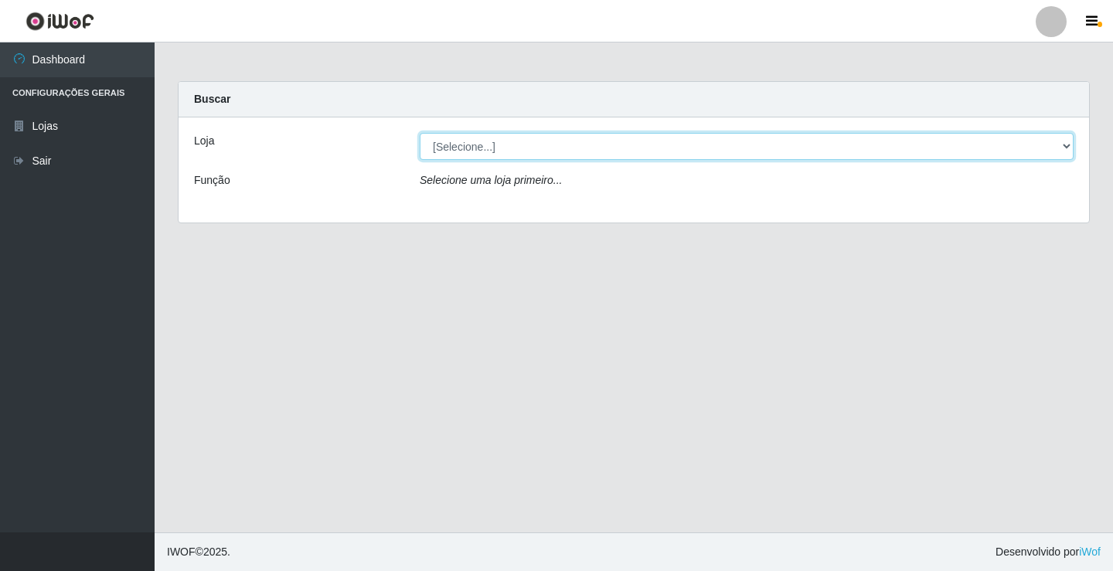
drag, startPoint x: 455, startPoint y: 139, endPoint x: 452, endPoint y: 159, distance: 20.2
click at [455, 139] on select "[Selecione...] Ideal - Conceição" at bounding box center [747, 146] width 654 height 27
select select "231"
click at [420, 133] on select "[Selecione...] Ideal - Conceição" at bounding box center [747, 146] width 654 height 27
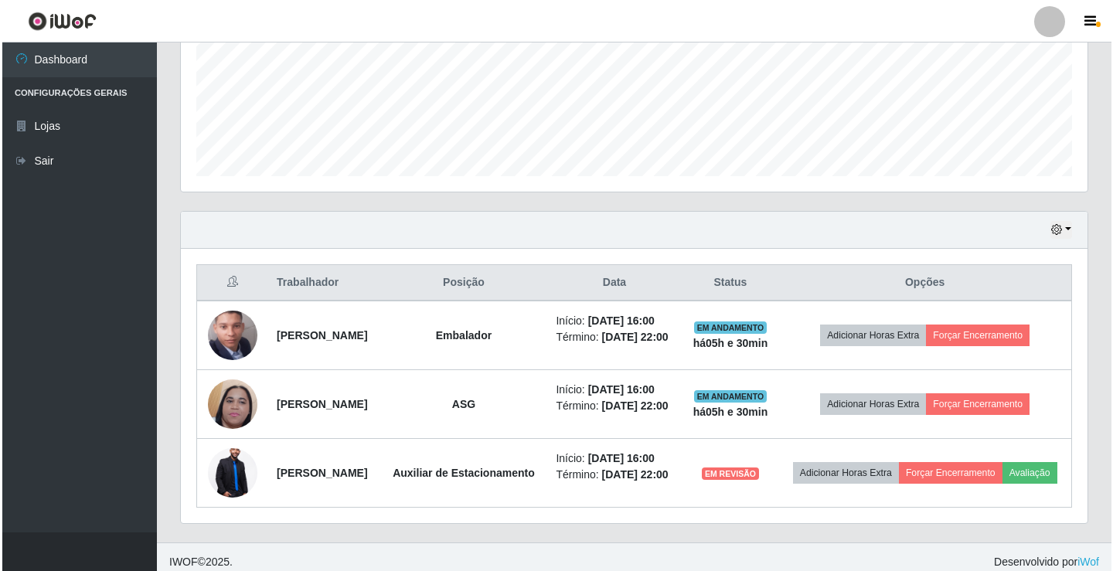
scroll to position [387, 0]
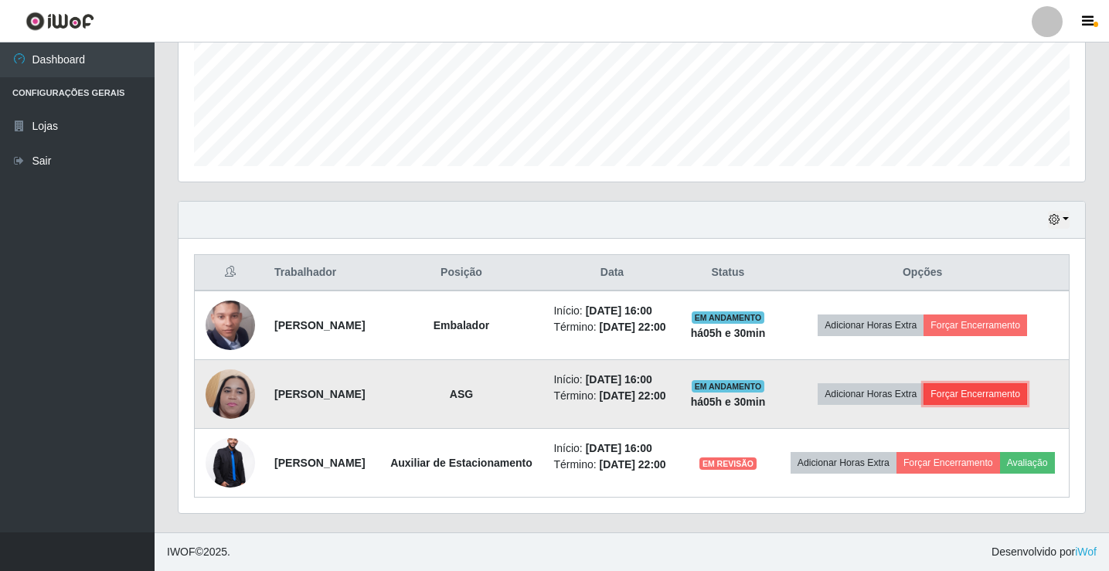
click at [1005, 405] on button "Forçar Encerramento" at bounding box center [976, 394] width 104 height 22
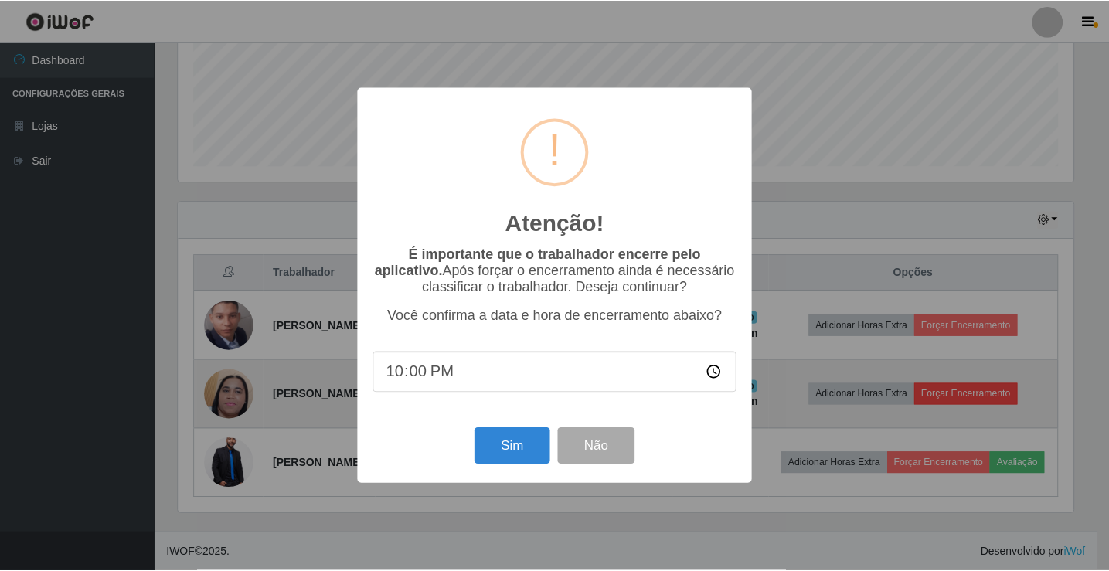
scroll to position [321, 899]
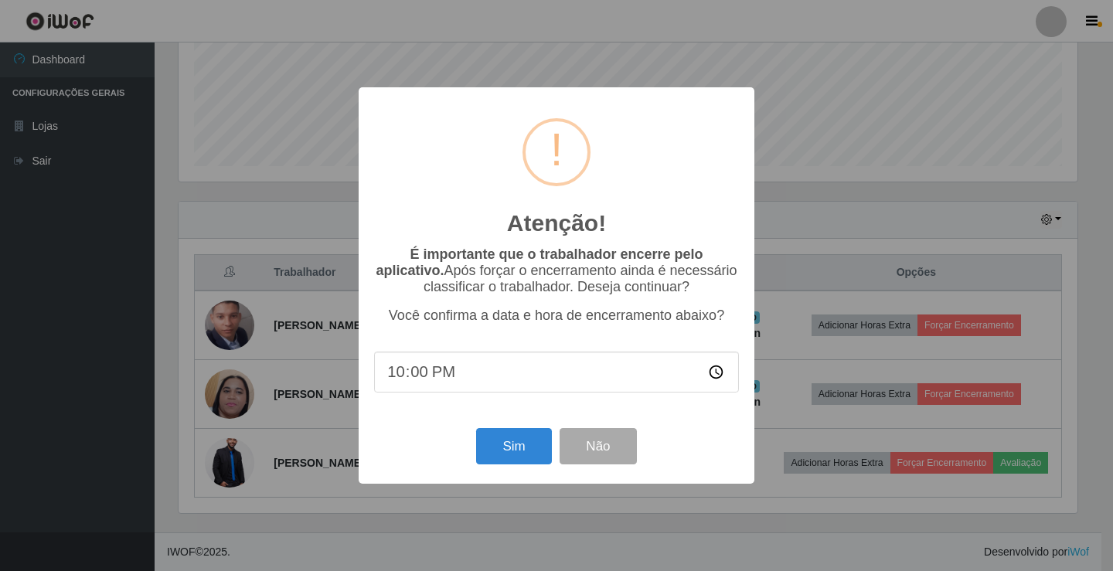
click at [451, 364] on input "22:00" at bounding box center [556, 372] width 365 height 41
click at [443, 373] on input "22:00" at bounding box center [556, 372] width 365 height 41
type input "21:22"
click at [509, 454] on button "Sim" at bounding box center [513, 446] width 75 height 36
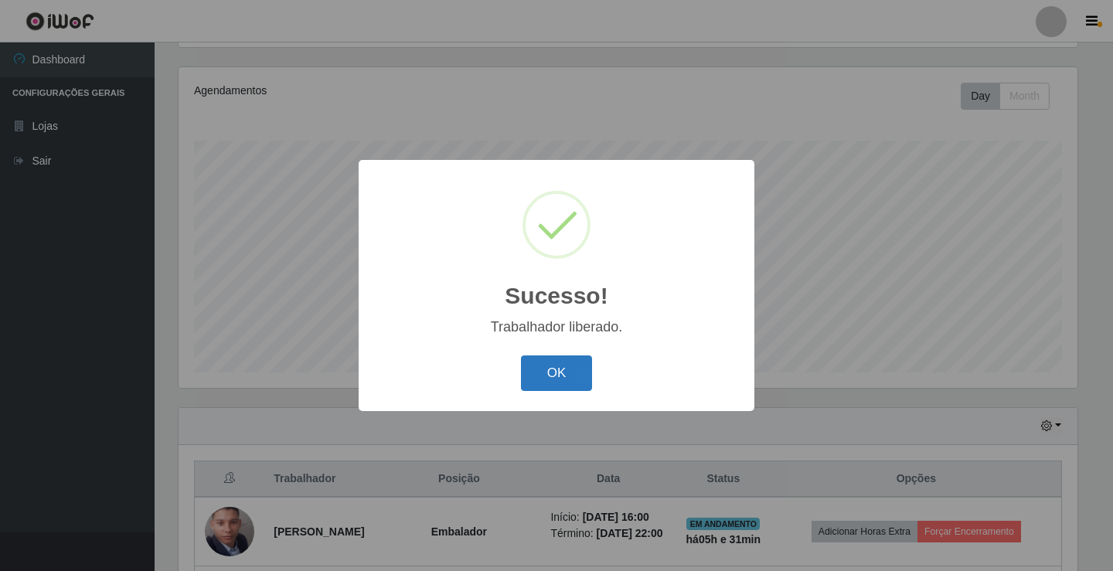
click at [571, 364] on button "OK" at bounding box center [557, 374] width 72 height 36
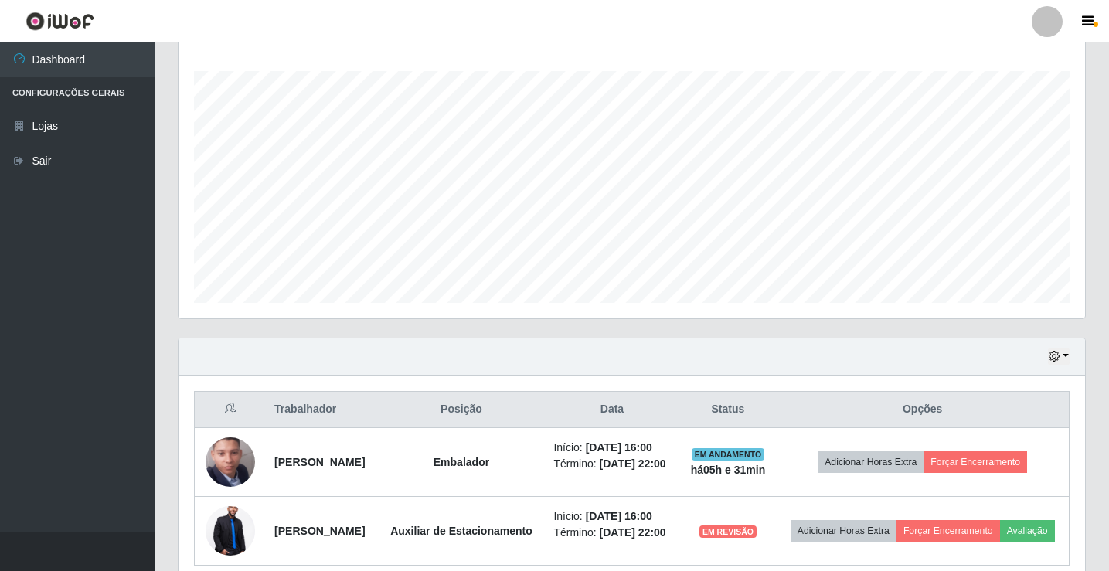
scroll to position [341, 0]
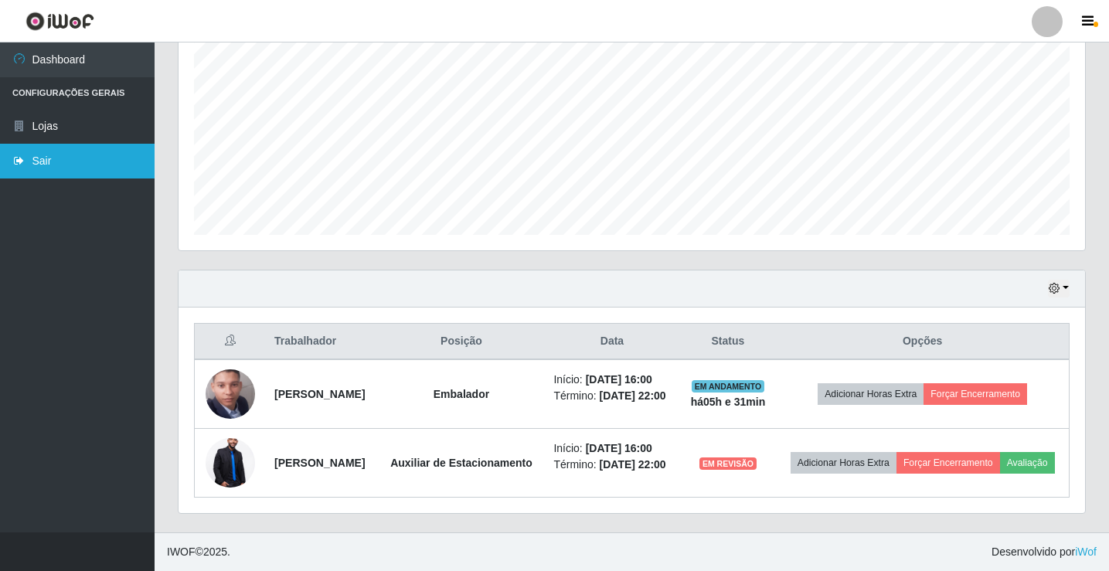
click at [66, 163] on link "Sair" at bounding box center [77, 161] width 155 height 35
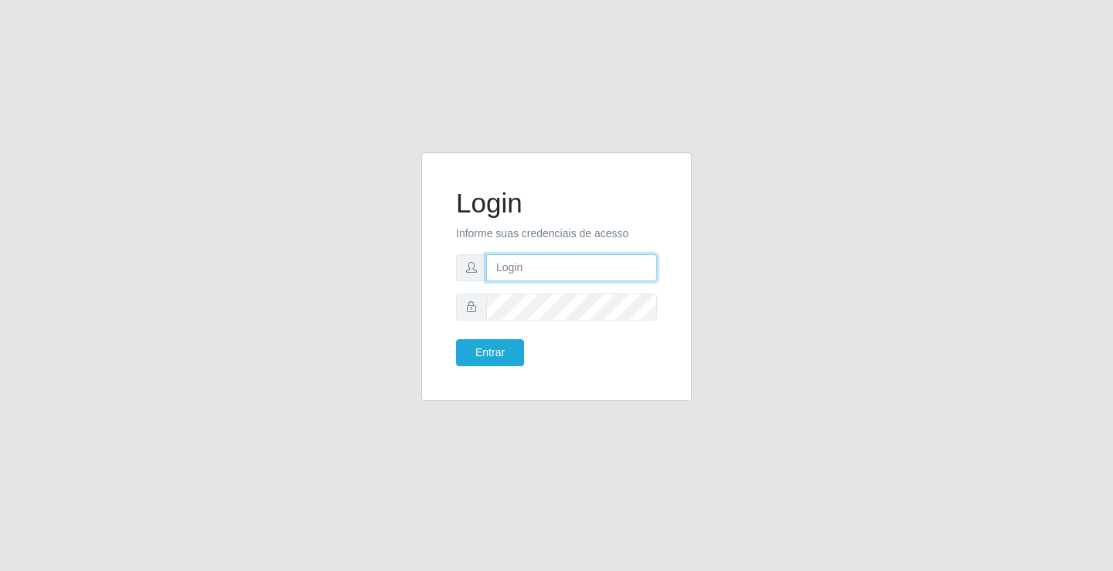
click at [507, 263] on input "text" at bounding box center [571, 267] width 171 height 27
type input "ediane@ideal"
click at [456, 339] on button "Entrar" at bounding box center [490, 352] width 68 height 27
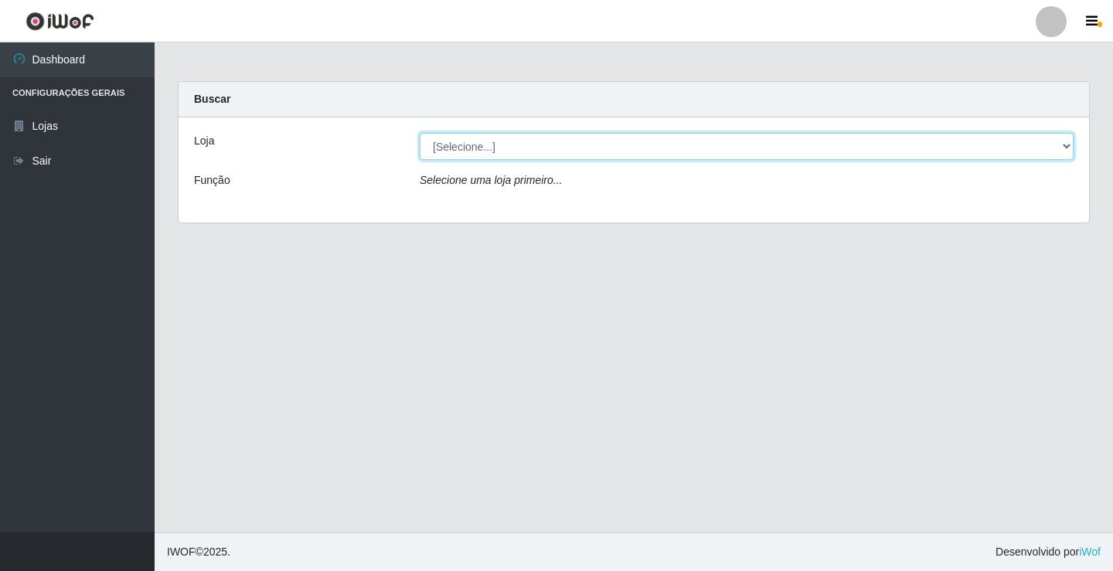
drag, startPoint x: 475, startPoint y: 146, endPoint x: 471, endPoint y: 157, distance: 11.8
click at [475, 146] on select "[Selecione...] Ideal - Conceição" at bounding box center [747, 146] width 654 height 27
select select "231"
click at [420, 133] on select "[Selecione...] Ideal - Conceição" at bounding box center [747, 146] width 654 height 27
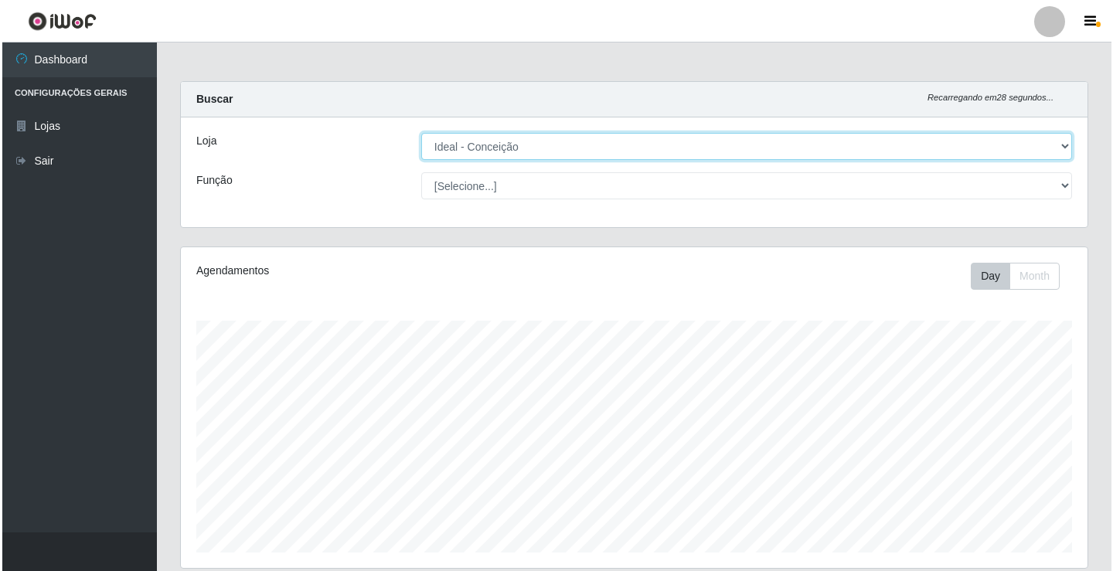
scroll to position [341, 0]
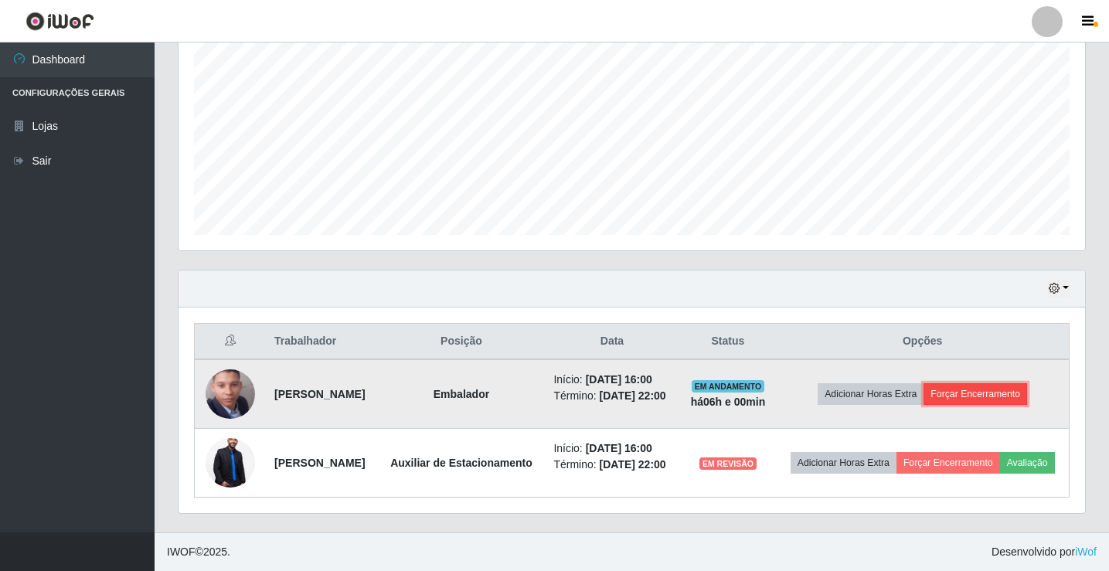
click at [1010, 383] on button "Forçar Encerramento" at bounding box center [976, 394] width 104 height 22
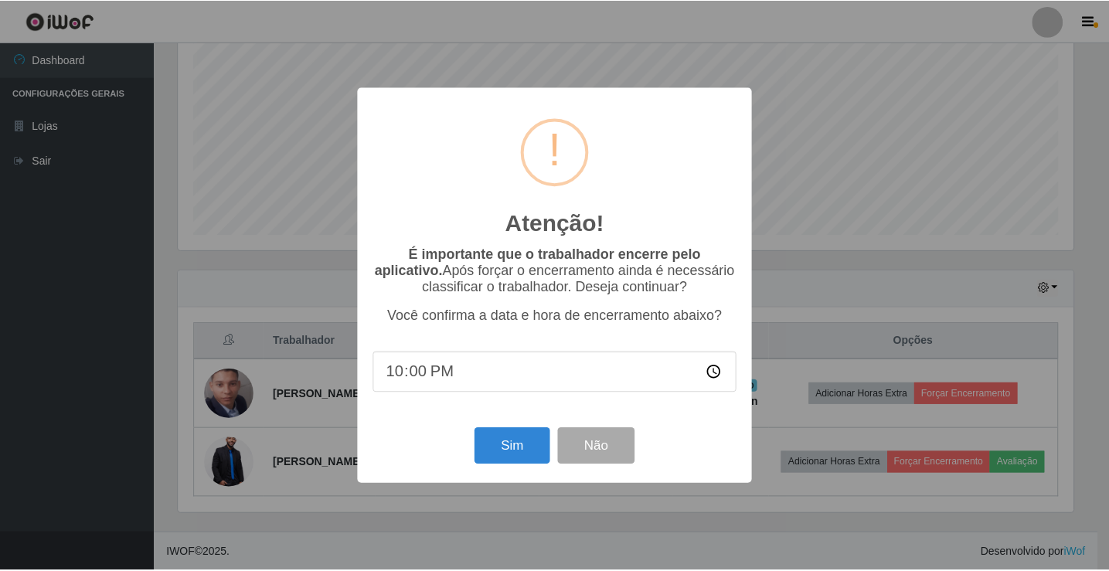
scroll to position [321, 899]
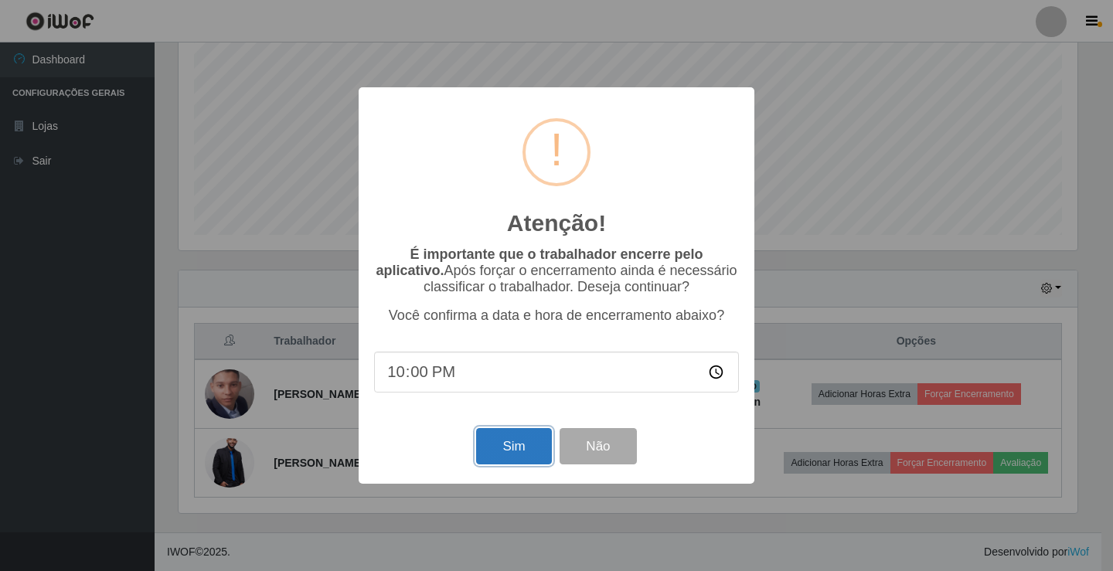
click at [509, 445] on button "Sim" at bounding box center [513, 446] width 75 height 36
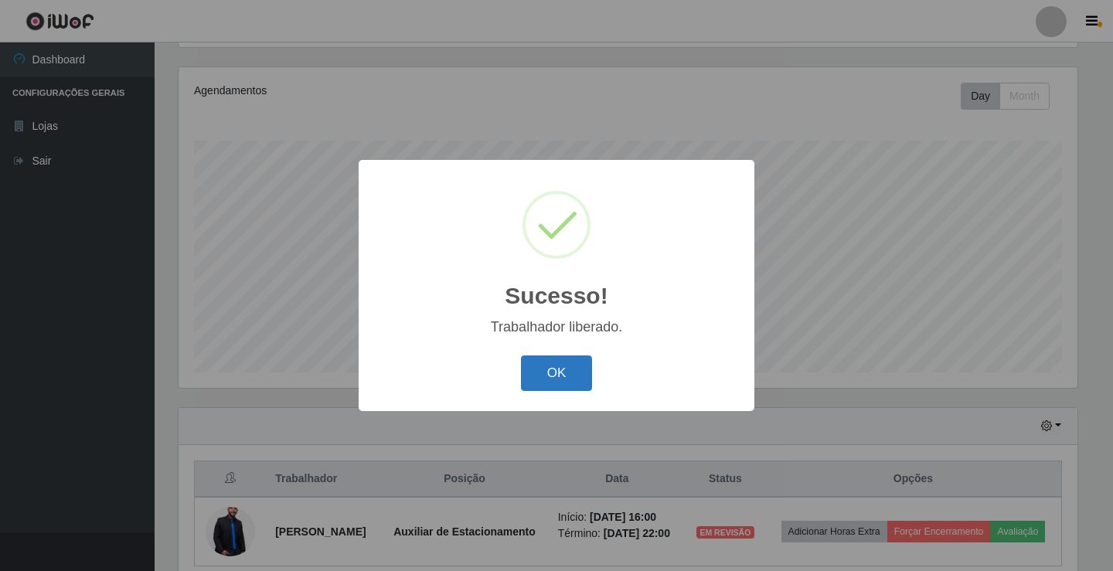
click at [574, 372] on button "OK" at bounding box center [557, 374] width 72 height 36
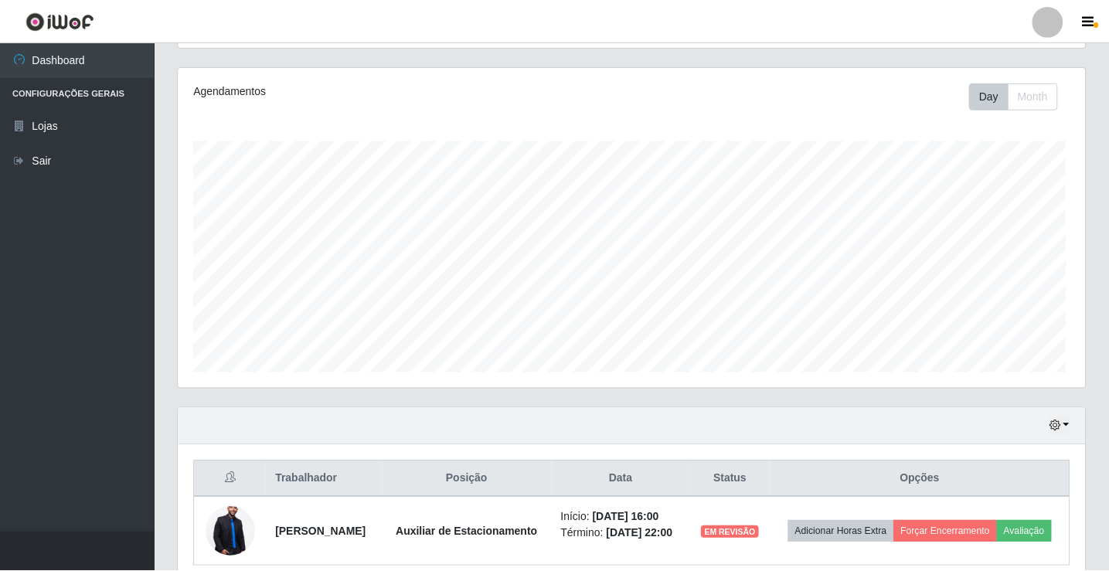
scroll to position [321, 907]
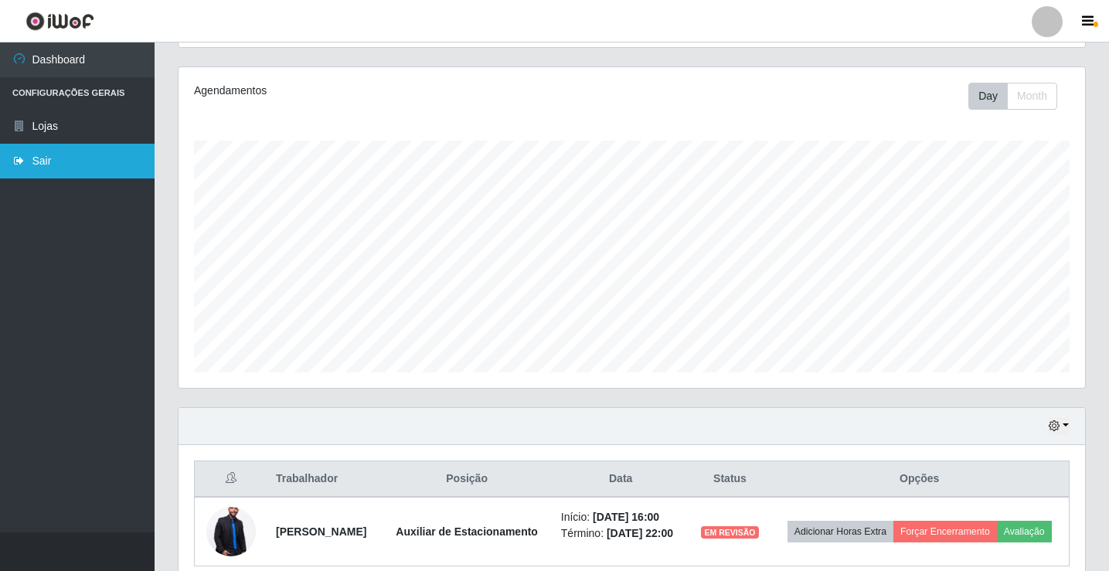
click at [36, 164] on link "Sair" at bounding box center [77, 161] width 155 height 35
